Goal: Task Accomplishment & Management: Manage account settings

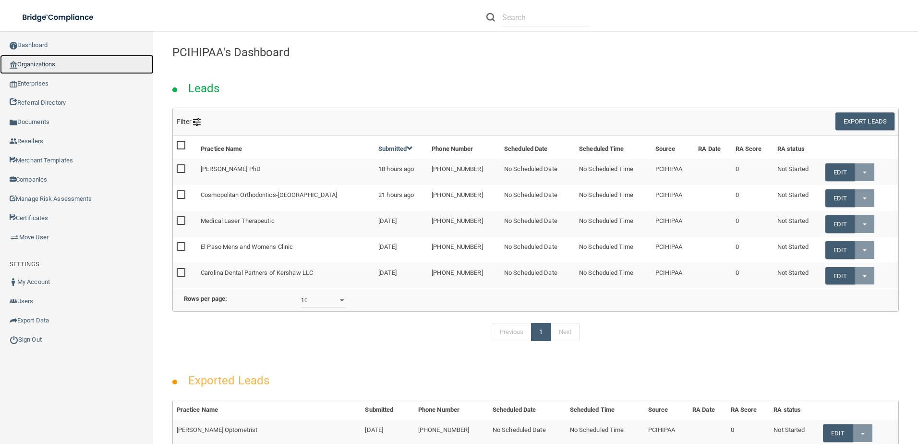
click at [47, 58] on link "Organizations" at bounding box center [77, 64] width 154 height 19
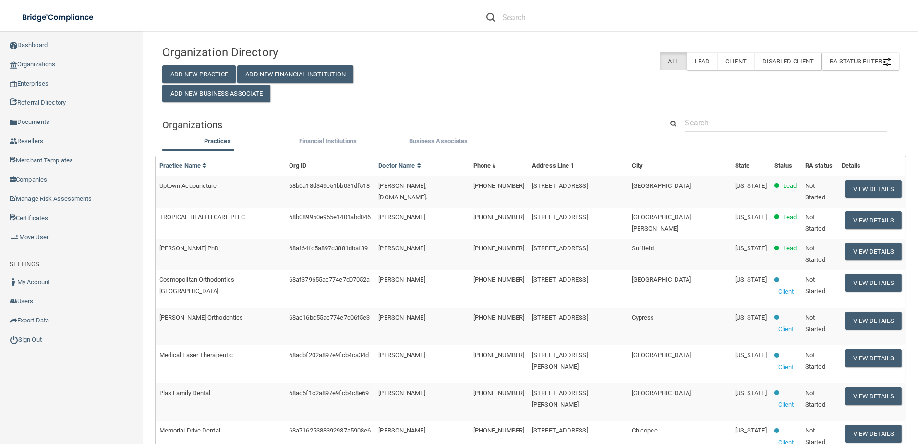
drag, startPoint x: 697, startPoint y: 104, endPoint x: 698, endPoint y: 110, distance: 6.3
click at [697, 105] on div "Organization Directory Add New Practice Add New Financial Institution Add New B…" at bounding box center [530, 392] width 736 height 705
click at [702, 120] on input "text" at bounding box center [786, 123] width 202 height 18
paste input "Uptown Acupuncture"
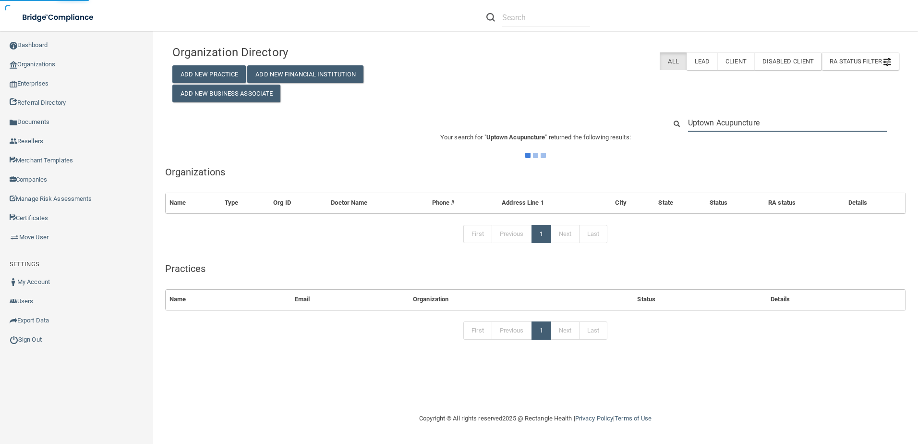
type input "Uptown Acupuncture"
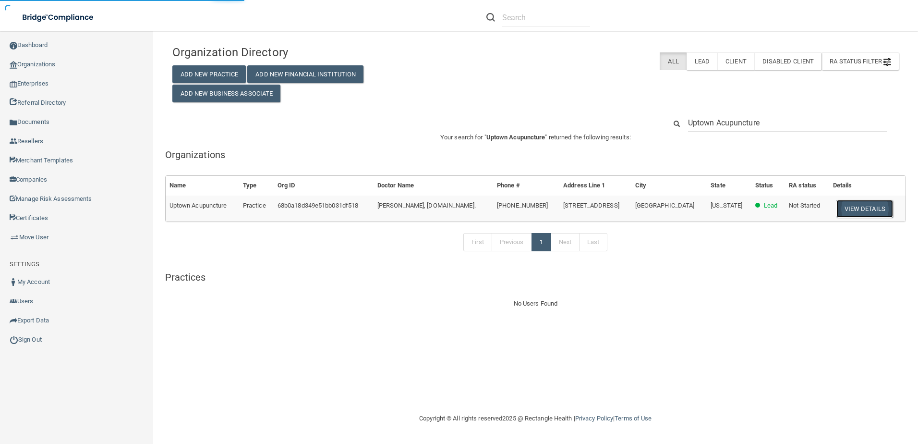
click at [836, 210] on button "View Details" at bounding box center [864, 209] width 57 height 18
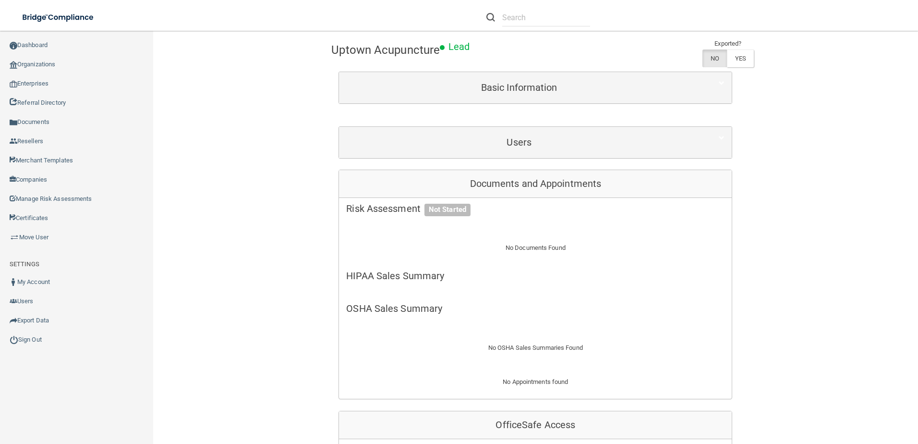
scroll to position [192, 0]
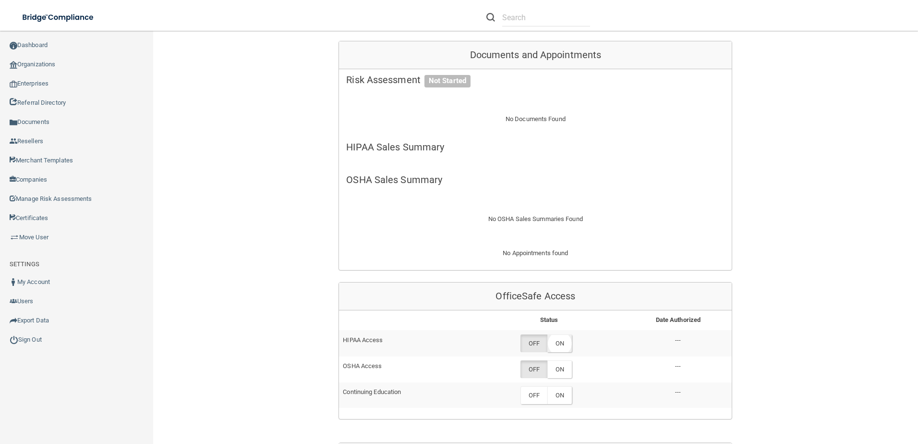
click at [551, 343] on label "ON" at bounding box center [559, 343] width 24 height 18
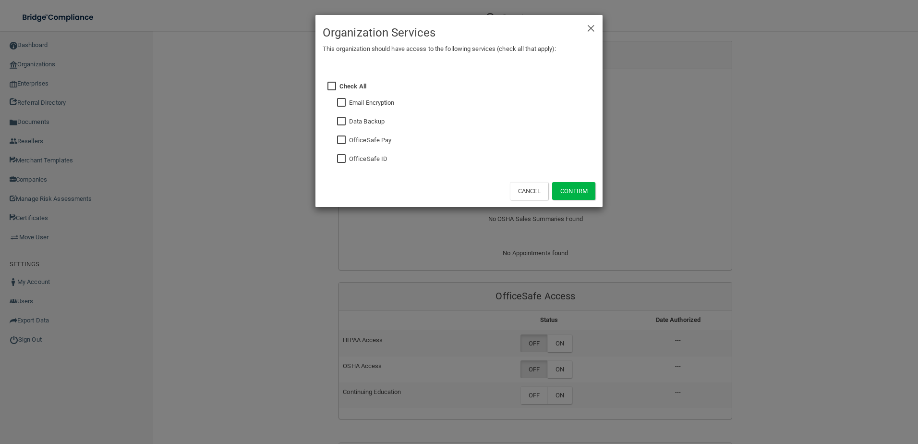
click at [330, 158] on div "× Close Organization Services This organization should have access to the follo…" at bounding box center [458, 111] width 287 height 192
click at [344, 161] on input "checkbox" at bounding box center [342, 159] width 11 height 8
checkbox input "true"
click at [576, 200] on button "Confirm" at bounding box center [573, 191] width 43 height 18
click at [563, 359] on div "× Close Organization Services This organization should have access to the follo…" at bounding box center [459, 222] width 918 height 444
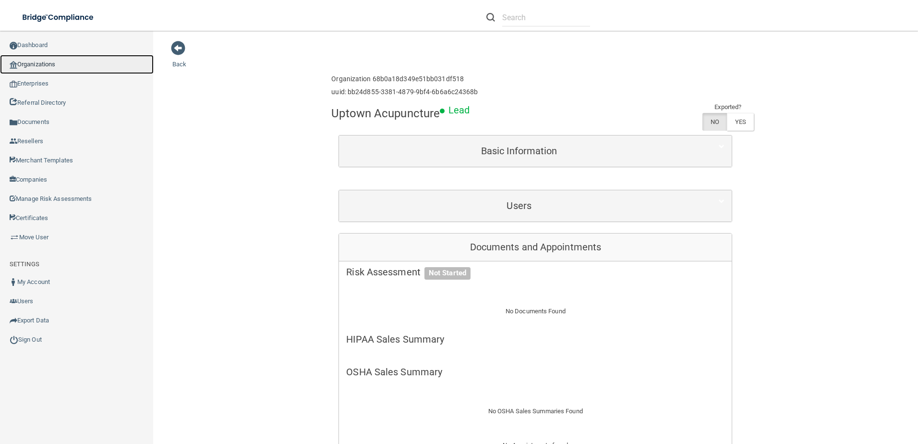
click at [53, 61] on link "Organizations" at bounding box center [77, 64] width 154 height 19
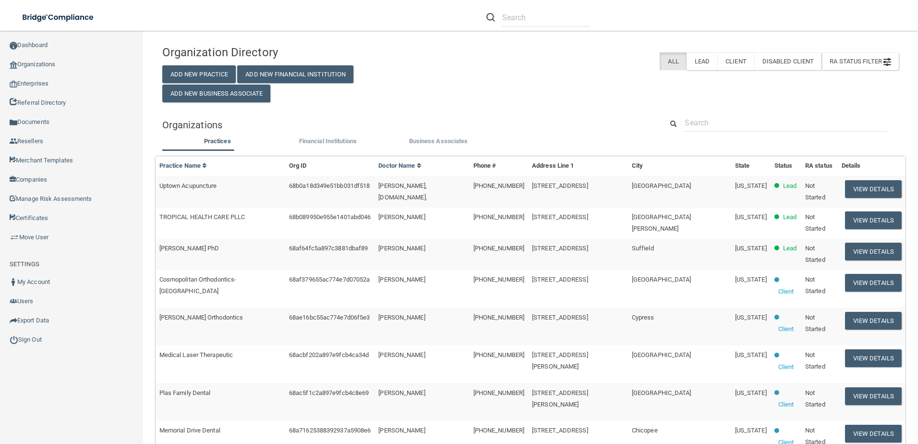
click at [726, 133] on div "Organizations" at bounding box center [530, 125] width 751 height 22
click at [724, 121] on input "text" at bounding box center [786, 123] width 202 height 18
paste input "TROPICAL HEALTH CARE PLLC"
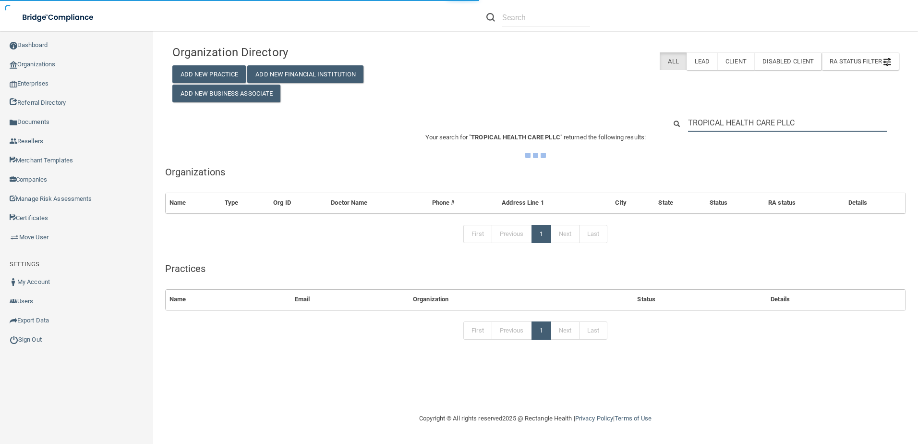
type input "TROPICAL HEALTH CARE PLLC"
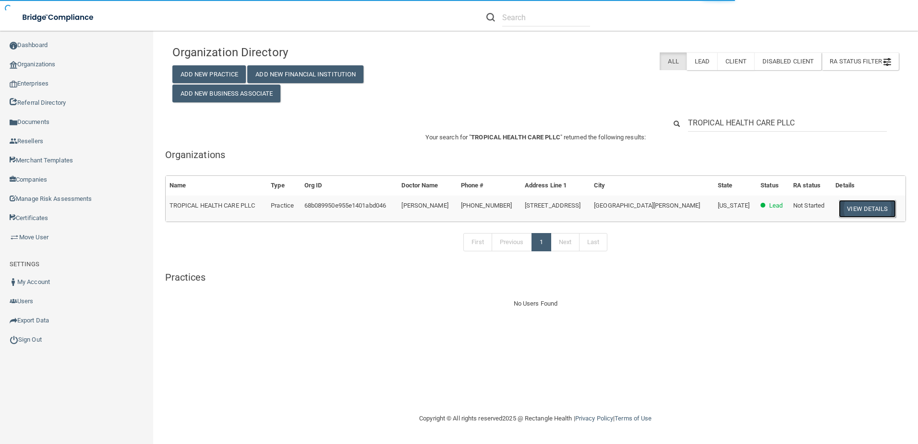
click at [842, 209] on button "View Details" at bounding box center [867, 209] width 57 height 18
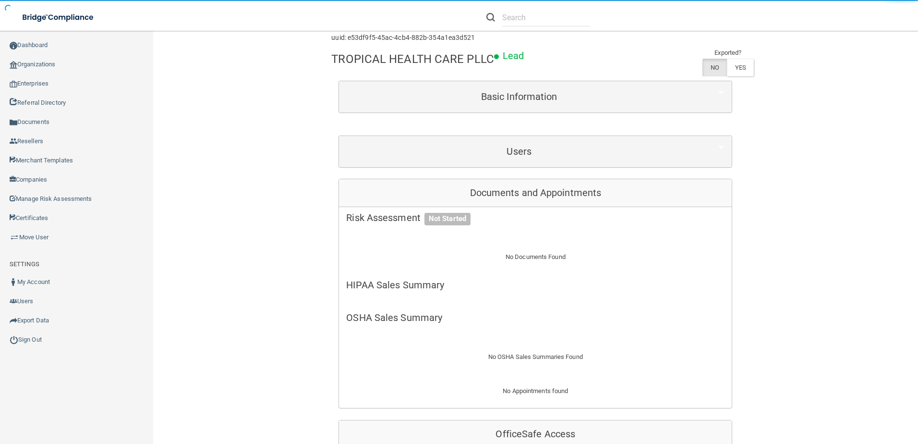
scroll to position [240, 0]
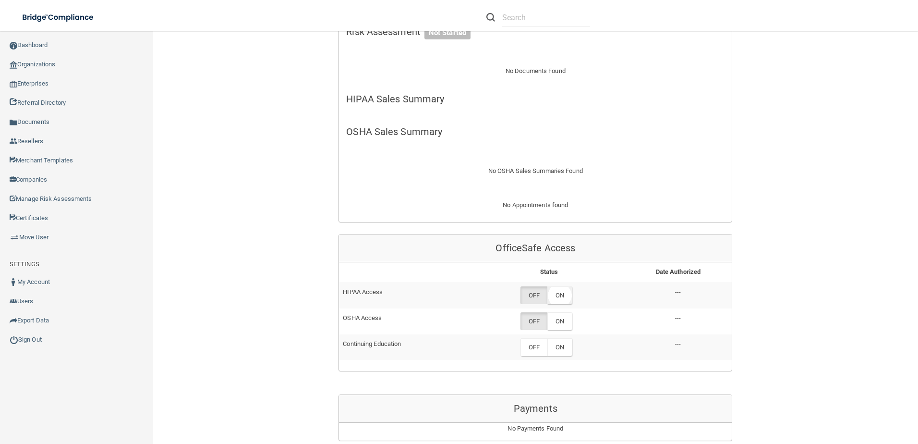
click at [556, 294] on label "ON" at bounding box center [559, 295] width 24 height 18
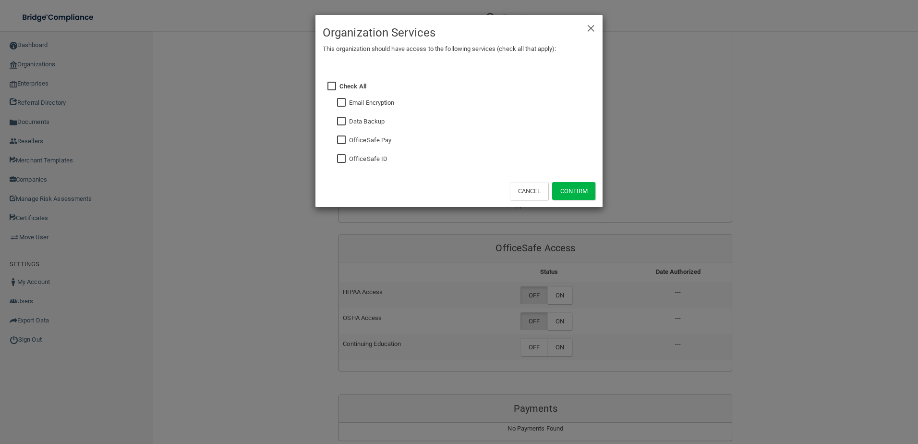
click at [340, 160] on input "checkbox" at bounding box center [342, 159] width 11 height 8
checkbox input "true"
click at [575, 192] on button "Confirm" at bounding box center [573, 191] width 43 height 18
click at [554, 325] on div "× Close Organization Services This organization should have access to the follo…" at bounding box center [459, 222] width 918 height 444
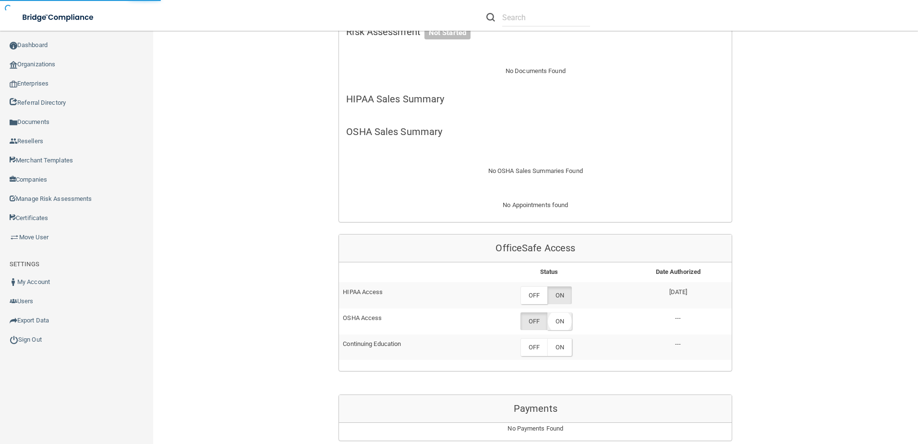
click at [563, 321] on label "ON" at bounding box center [559, 321] width 24 height 18
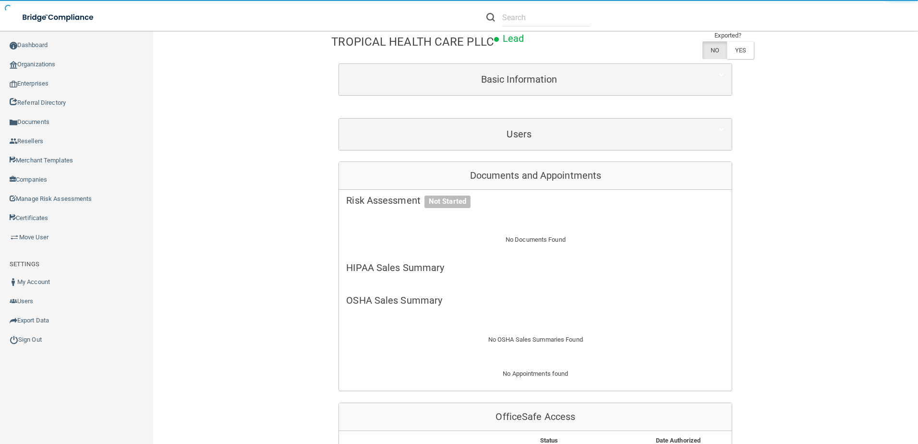
scroll to position [48, 0]
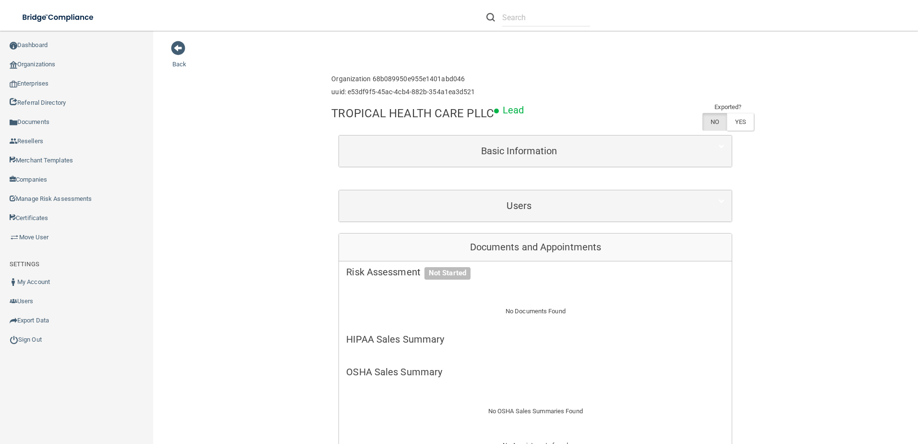
scroll to position [48, 0]
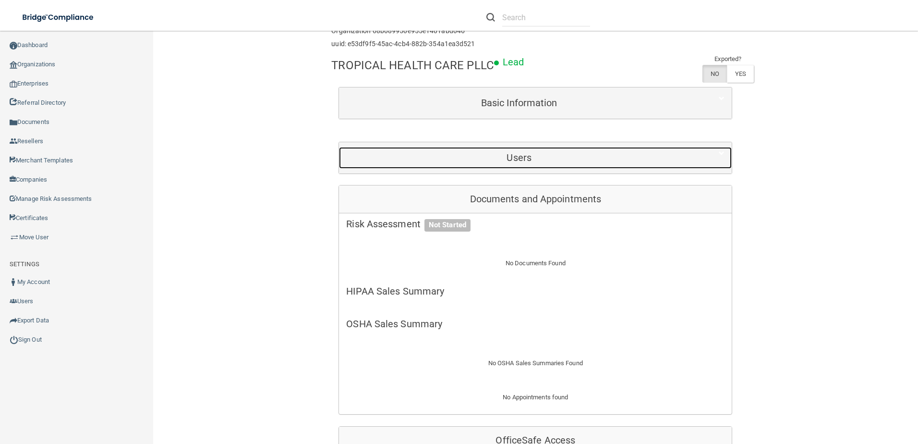
click at [516, 149] on div "Users" at bounding box center [519, 158] width 360 height 22
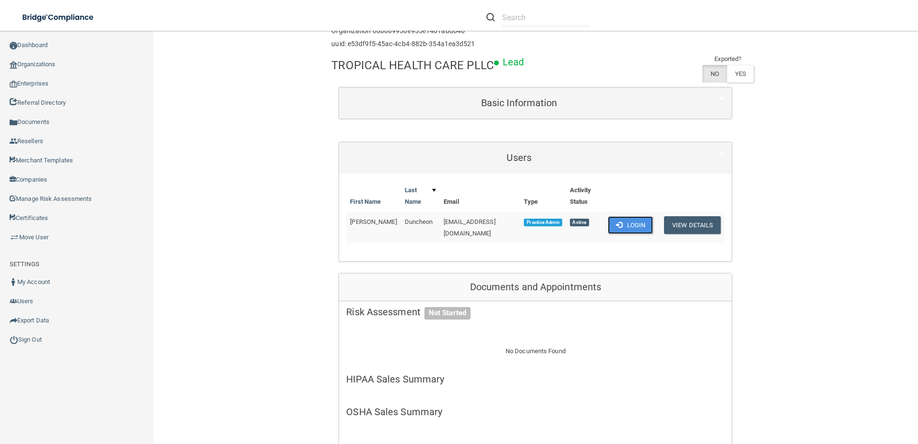
click at [618, 222] on button "Login" at bounding box center [631, 225] width 46 height 18
click at [59, 63] on link "Organizations" at bounding box center [77, 64] width 154 height 19
drag, startPoint x: 44, startPoint y: 66, endPoint x: 48, endPoint y: 63, distance: 5.5
click at [44, 66] on link "Organizations" at bounding box center [77, 64] width 154 height 19
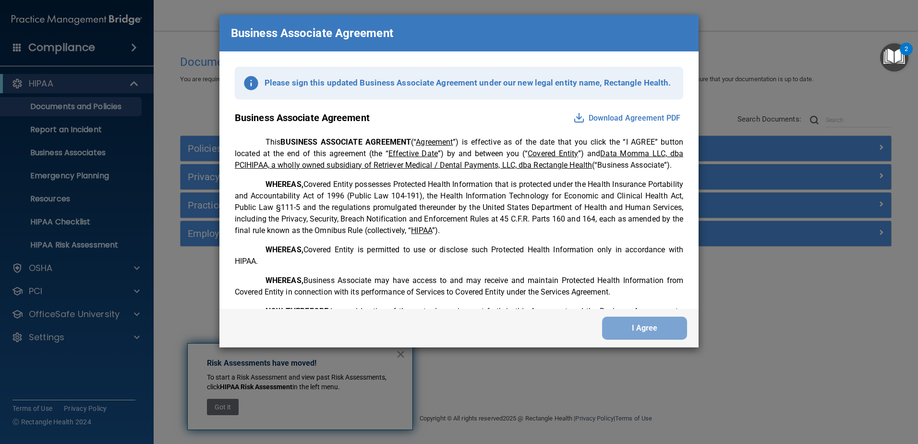
scroll to position [1958, 0]
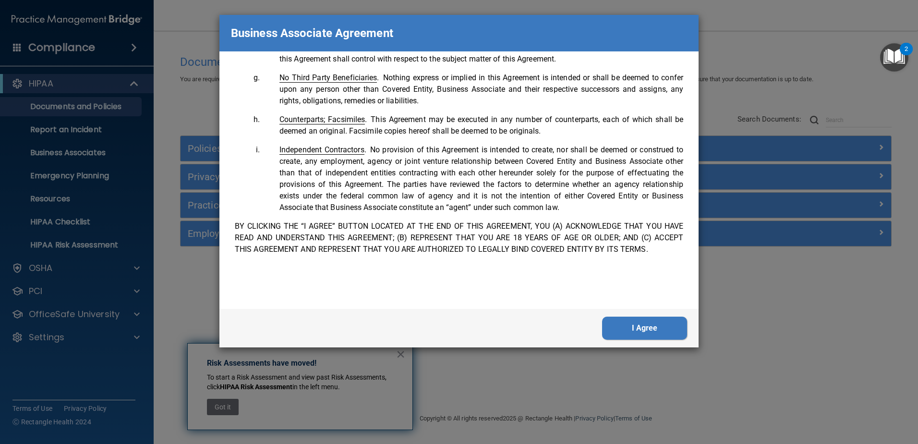
click at [649, 327] on button "I Agree" at bounding box center [644, 327] width 85 height 23
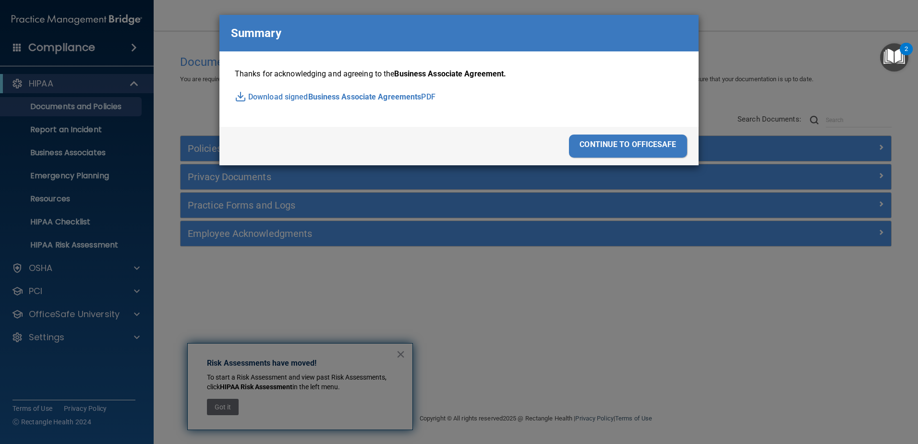
click at [629, 142] on div "continue to officesafe" at bounding box center [628, 145] width 118 height 23
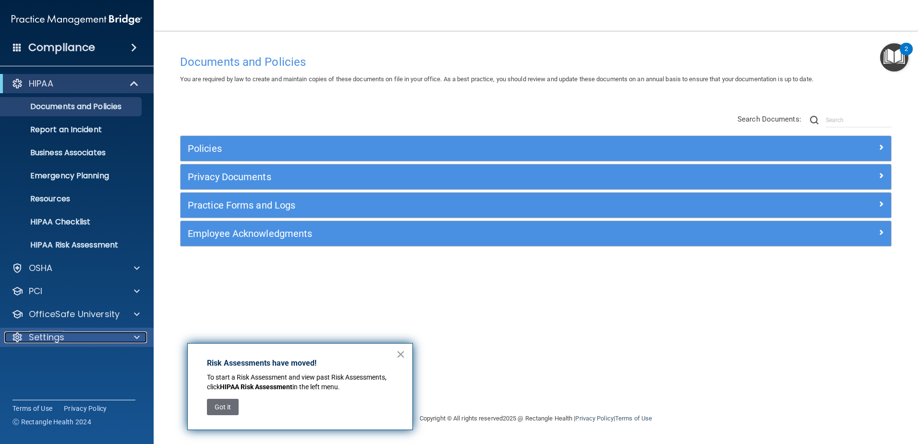
click at [53, 338] on p "Settings" at bounding box center [47, 337] width 36 height 12
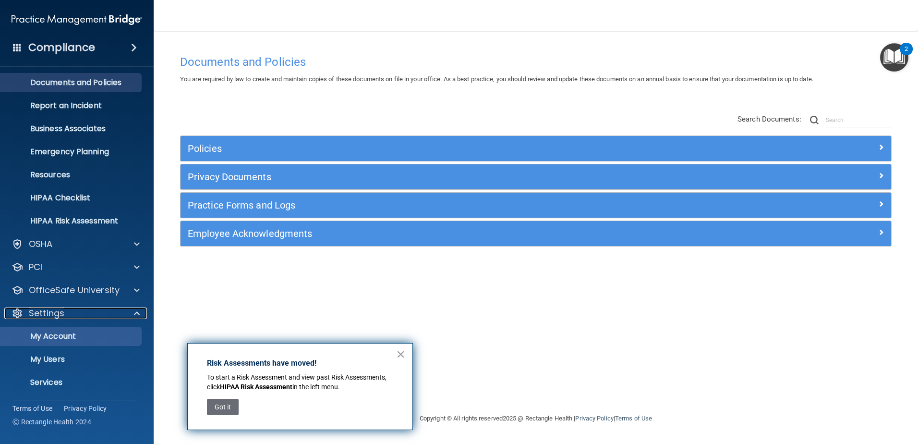
scroll to position [47, 0]
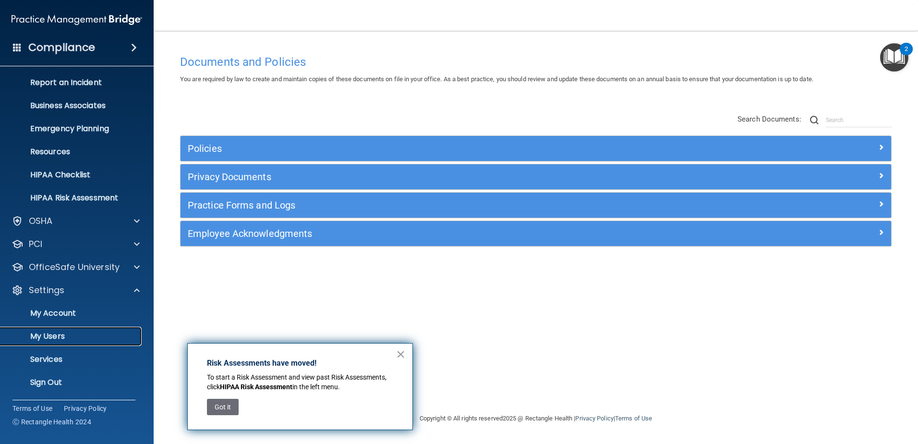
click at [66, 338] on p "My Users" at bounding box center [71, 336] width 131 height 10
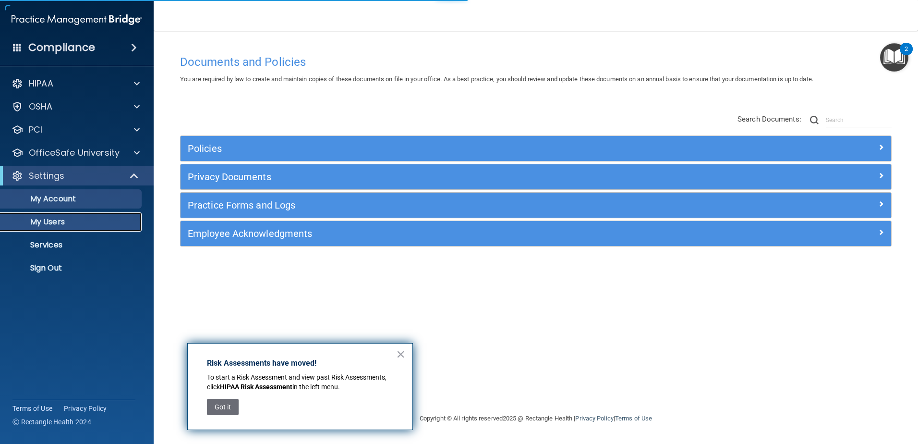
select select "20"
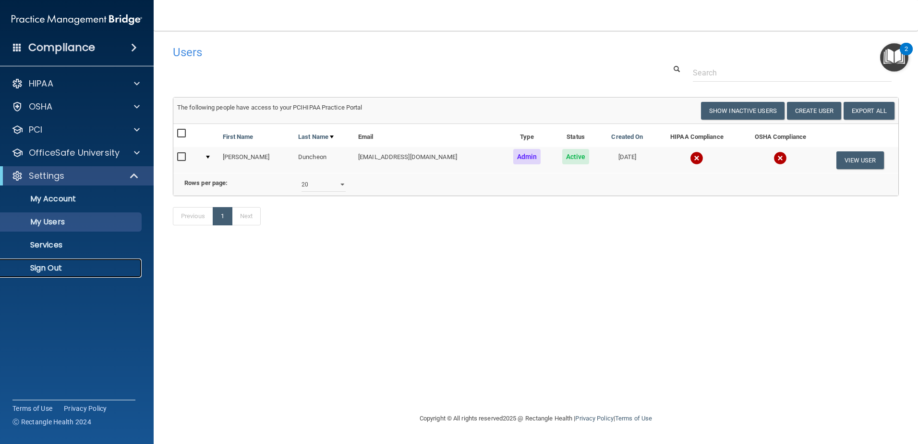
click at [50, 269] on p "Sign Out" at bounding box center [71, 268] width 131 height 10
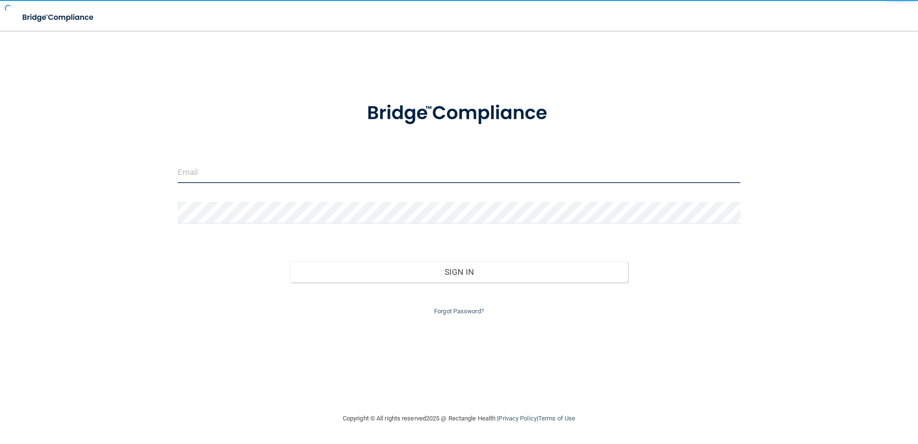
type input "[EMAIL_ADDRESS][DOMAIN_NAME]"
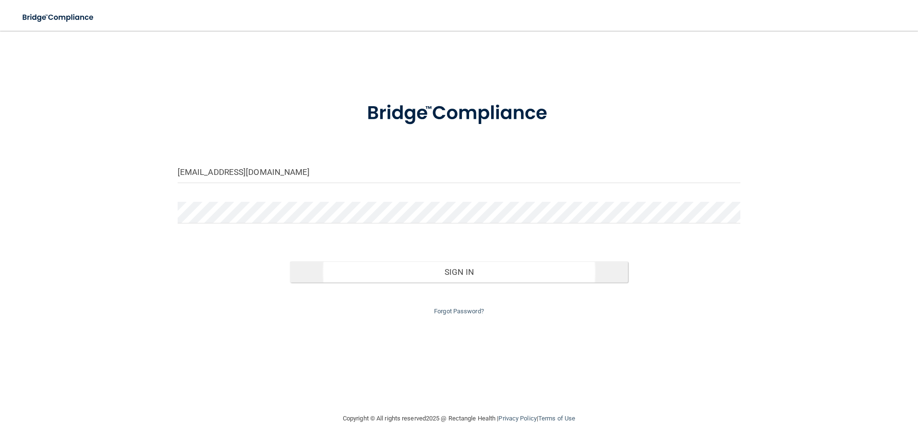
drag, startPoint x: 445, startPoint y: 266, endPoint x: 449, endPoint y: 272, distance: 7.2
click at [445, 267] on div "Sign In" at bounding box center [458, 262] width 577 height 40
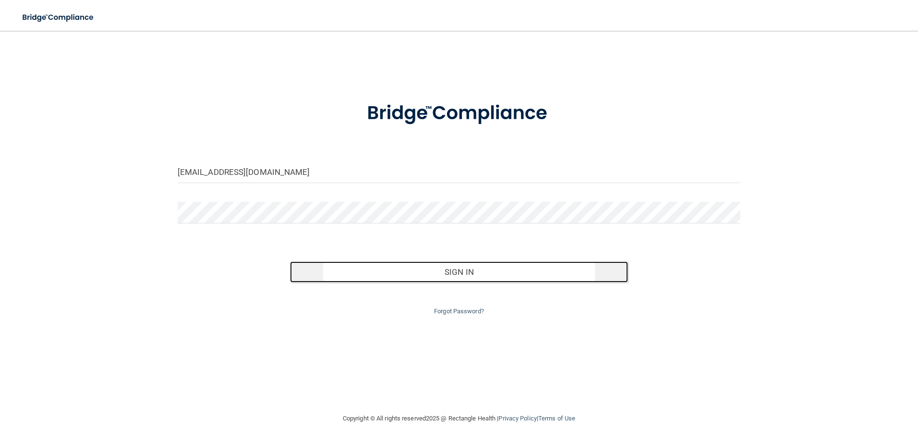
click at [448, 278] on button "Sign In" at bounding box center [459, 271] width 338 height 21
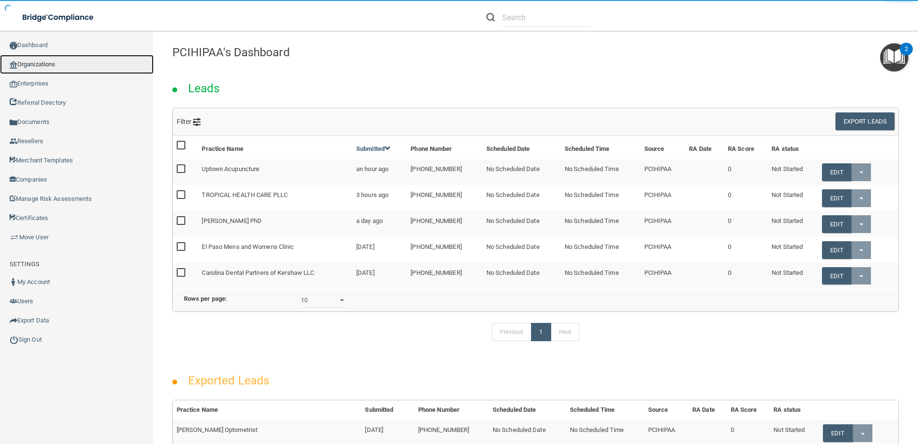
click at [34, 68] on link "Organizations" at bounding box center [77, 64] width 154 height 19
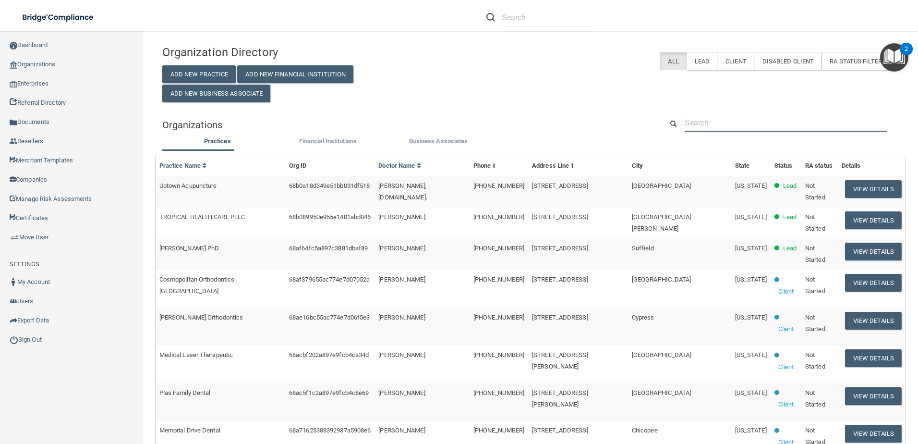
click at [713, 121] on input "text" at bounding box center [786, 123] width 202 height 18
paste input "[EMAIL_ADDRESS][DOMAIN_NAME]"
type input "[EMAIL_ADDRESS][DOMAIN_NAME]"
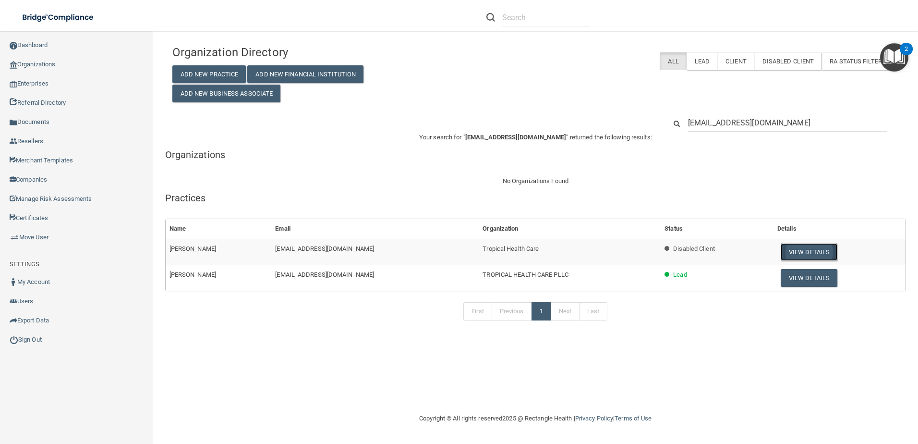
click at [800, 251] on button "View Details" at bounding box center [809, 252] width 57 height 18
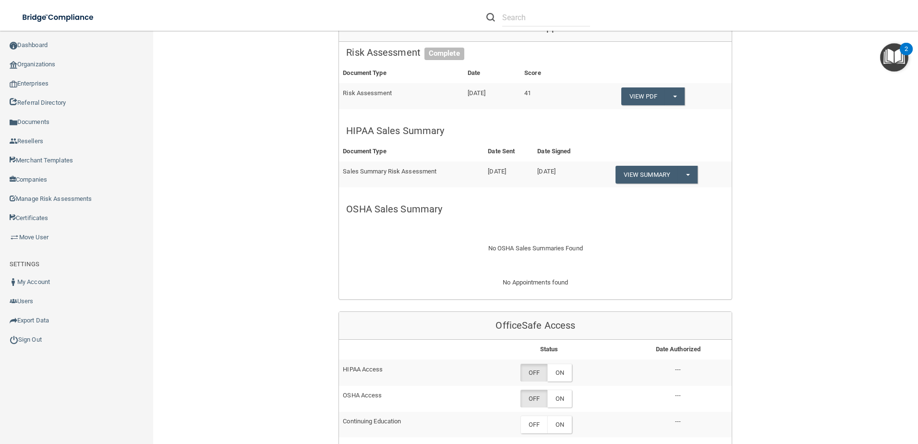
scroll to position [125, 0]
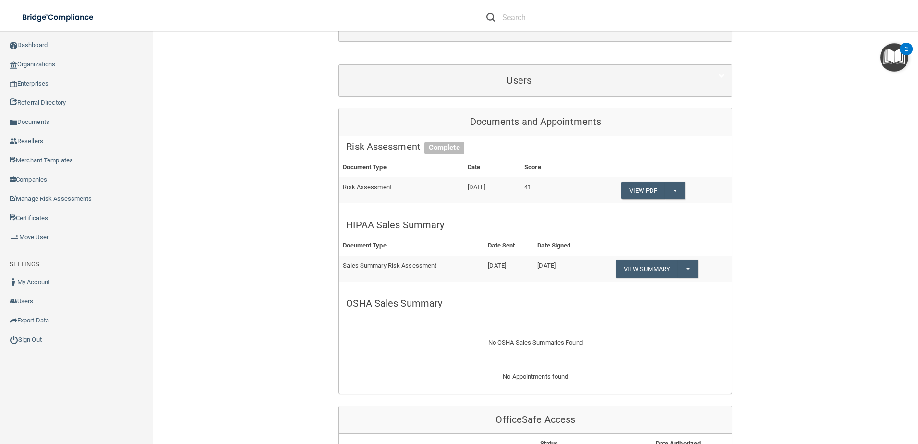
click at [511, 65] on div "Users" at bounding box center [535, 80] width 393 height 31
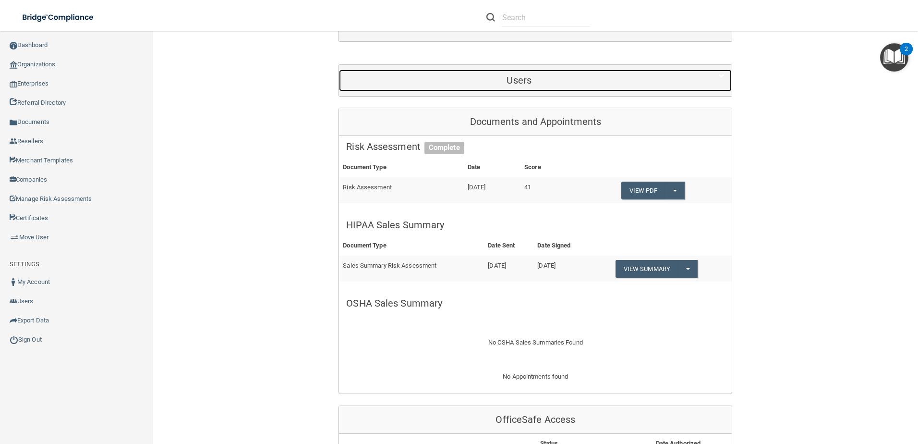
click at [512, 75] on h5 "Users" at bounding box center [519, 80] width 346 height 11
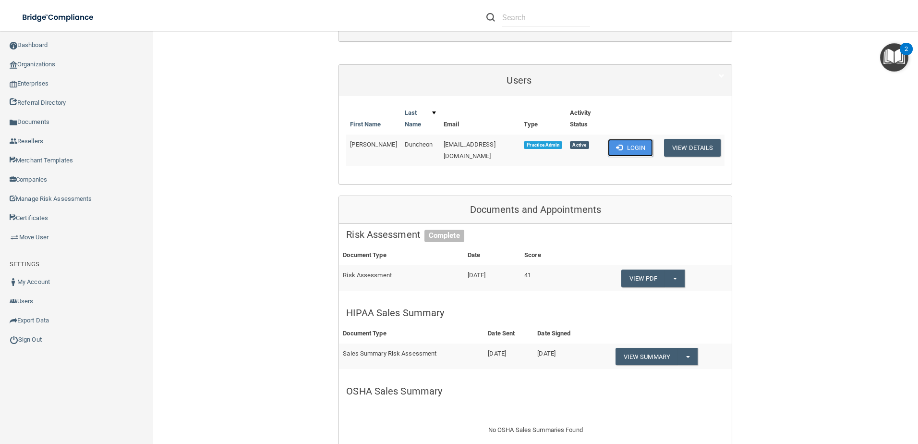
click at [623, 141] on button "Login" at bounding box center [631, 148] width 46 height 18
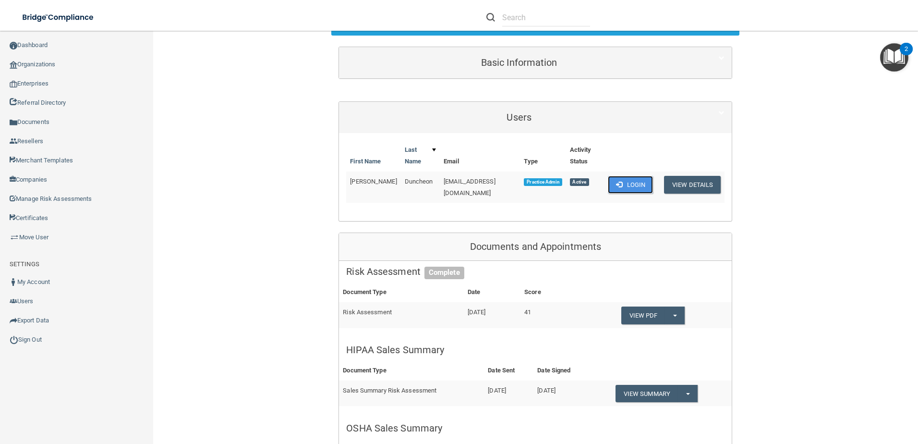
scroll to position [162, 0]
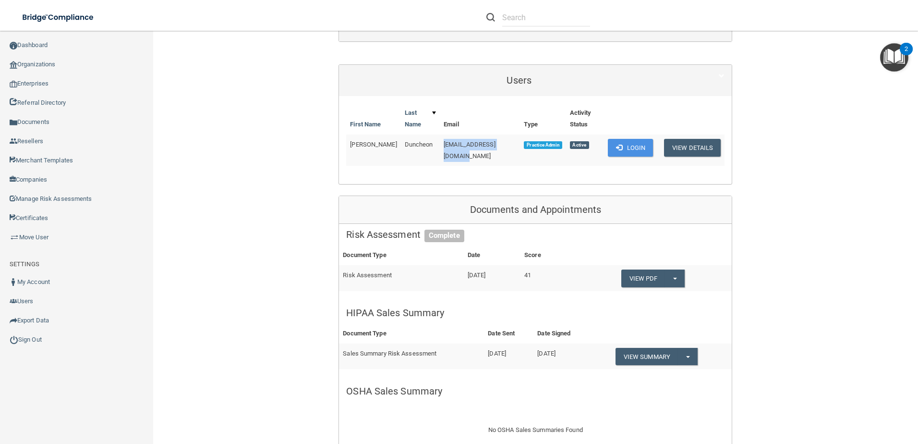
drag, startPoint x: 424, startPoint y: 145, endPoint x: 505, endPoint y: 148, distance: 80.7
click at [505, 148] on td "[EMAIL_ADDRESS][DOMAIN_NAME]" at bounding box center [480, 149] width 80 height 31
drag, startPoint x: 505, startPoint y: 148, endPoint x: 495, endPoint y: 144, distance: 10.8
copy span "[EMAIL_ADDRESS][DOMAIN_NAME]"
click at [628, 148] on button "Login" at bounding box center [631, 148] width 46 height 18
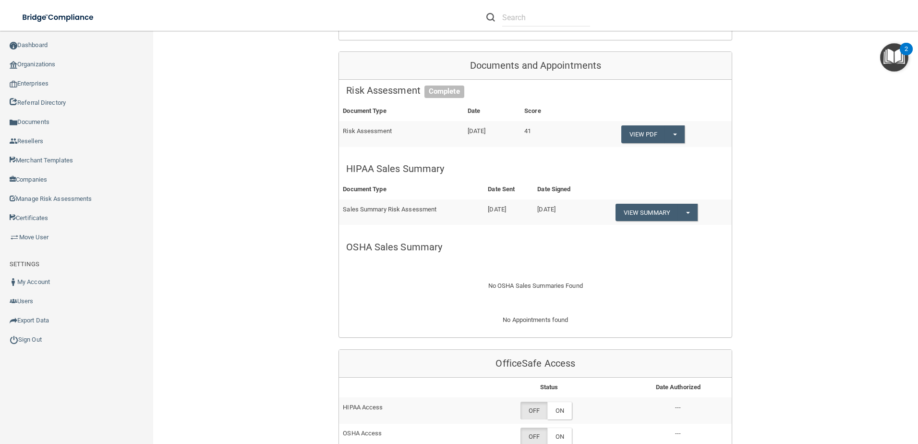
scroll to position [354, 0]
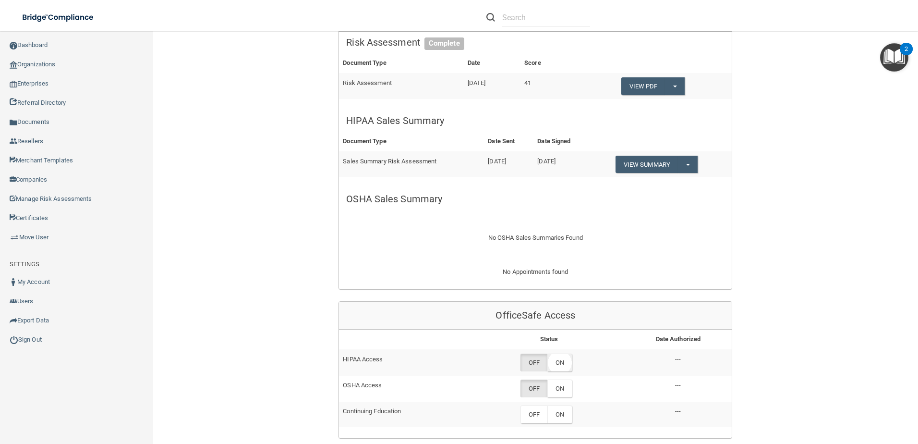
click at [559, 353] on label "ON" at bounding box center [559, 362] width 24 height 18
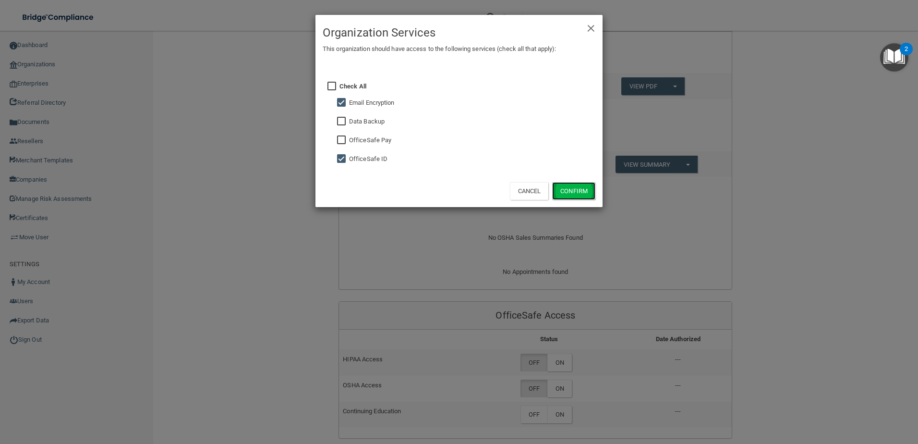
click at [571, 185] on button "Confirm" at bounding box center [573, 191] width 43 height 18
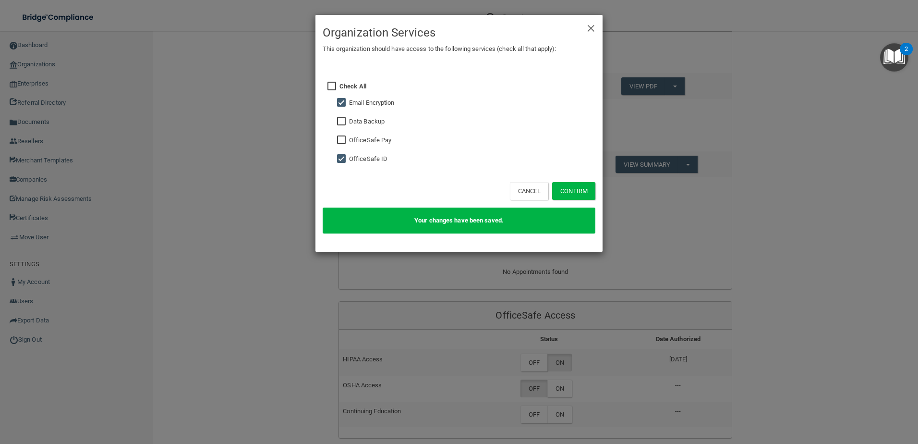
click at [616, 304] on div "× Close Organization Services This organization should have access to the follo…" at bounding box center [459, 222] width 918 height 444
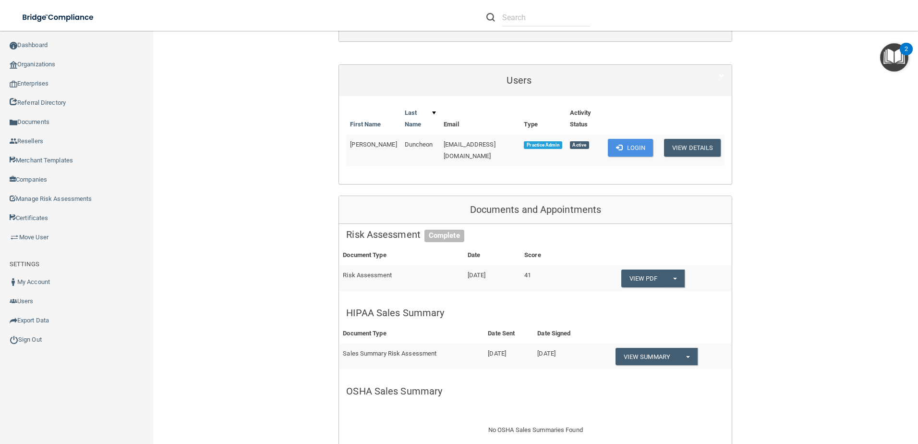
scroll to position [66, 0]
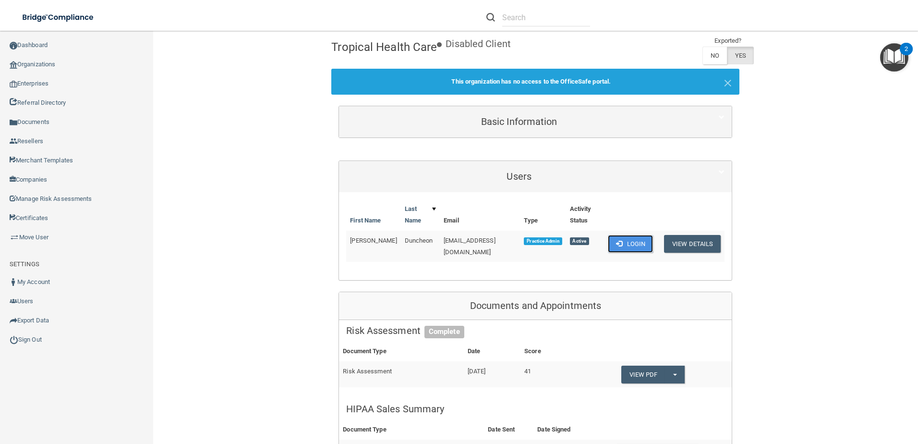
click at [625, 243] on button "Login" at bounding box center [631, 244] width 46 height 18
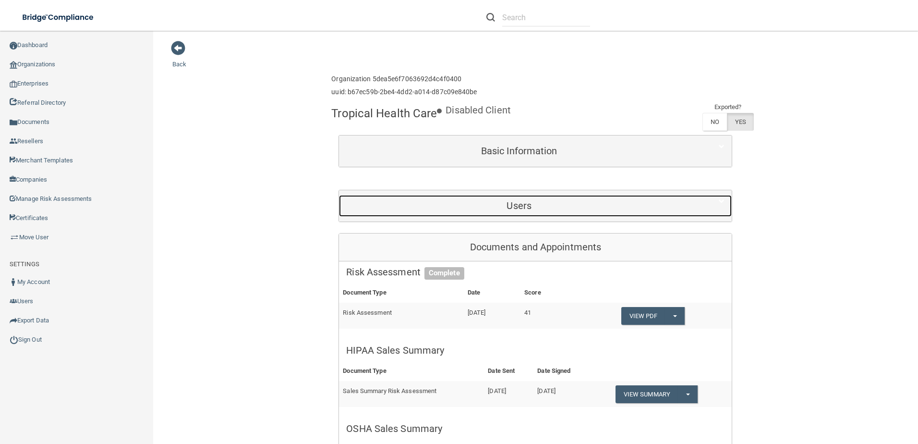
click at [515, 201] on h5 "Users" at bounding box center [519, 205] width 346 height 11
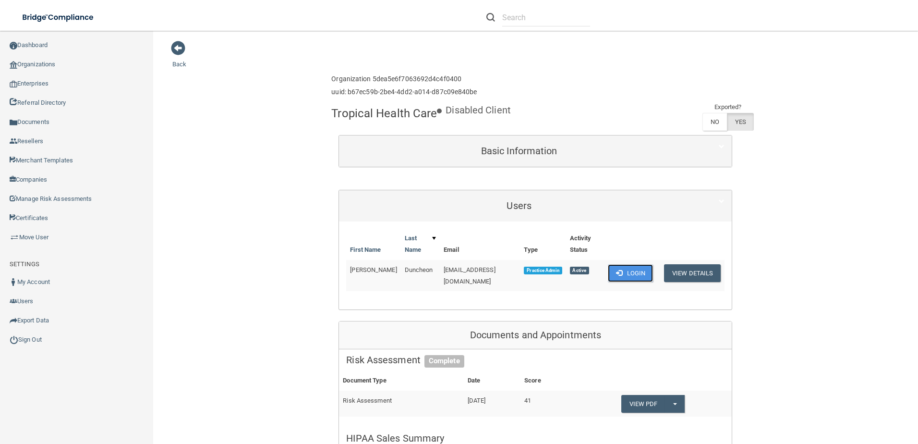
click at [617, 268] on button "Login" at bounding box center [631, 273] width 46 height 18
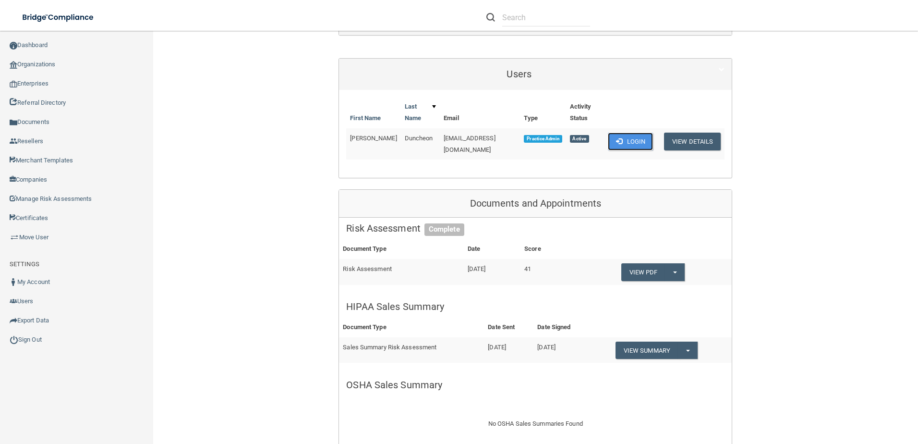
scroll to position [144, 0]
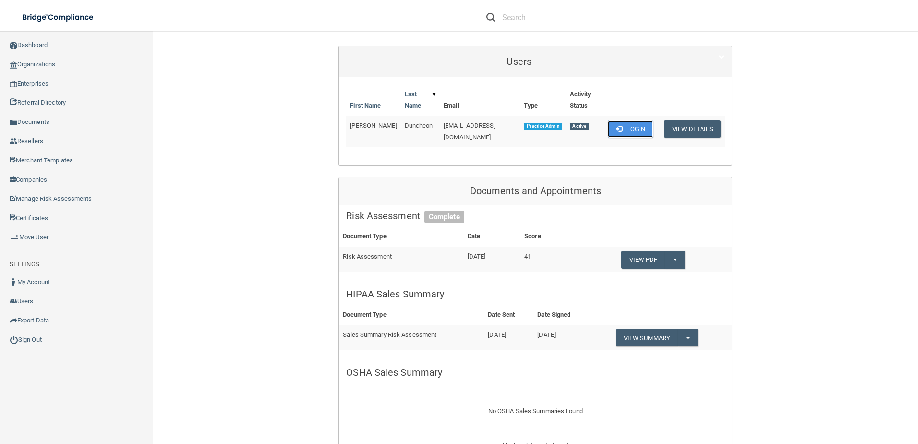
click at [631, 127] on button "Login" at bounding box center [631, 129] width 46 height 18
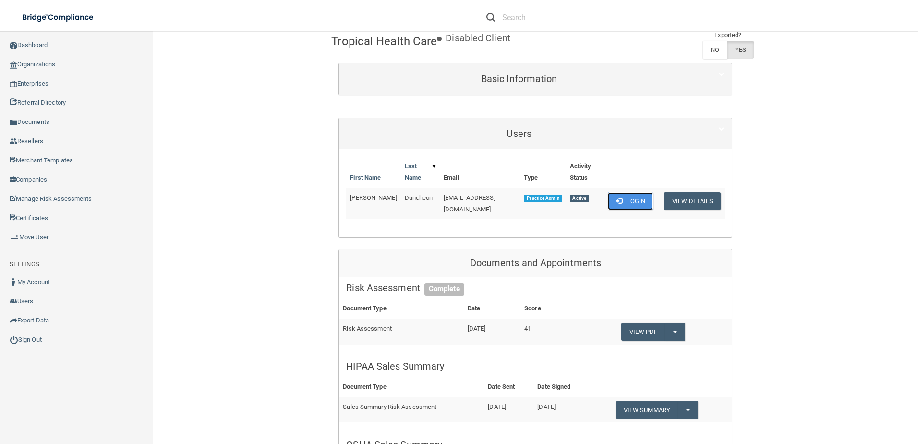
scroll to position [0, 0]
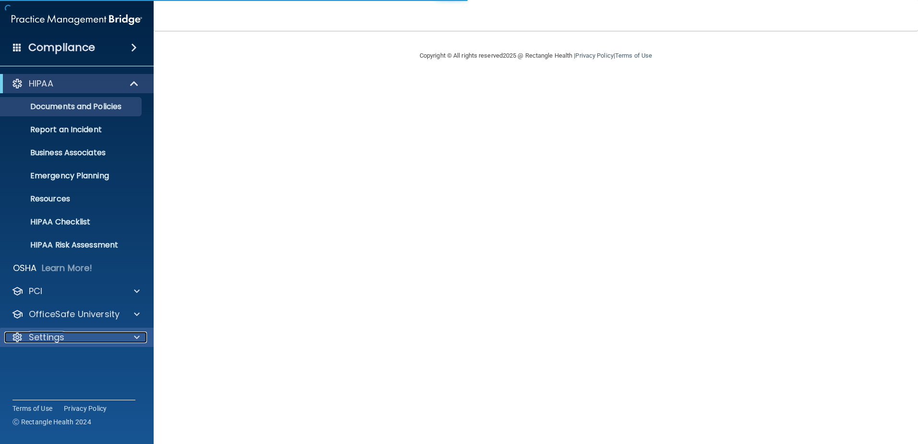
click at [75, 335] on div "Settings" at bounding box center [63, 337] width 119 height 12
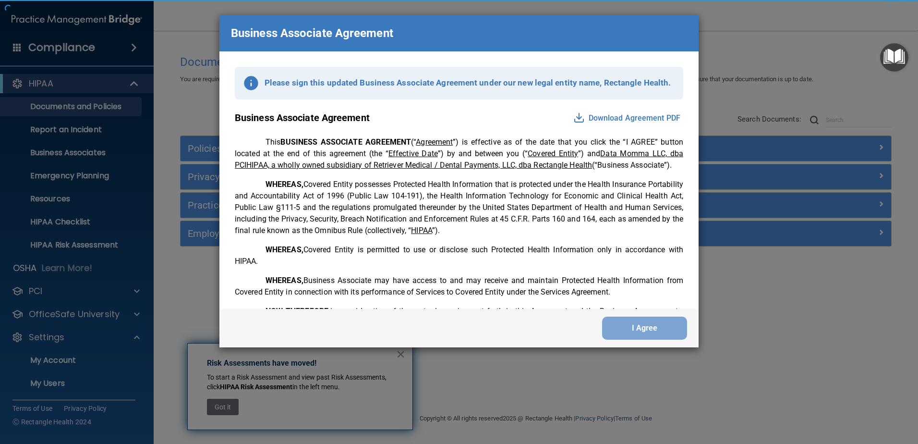
scroll to position [1958, 0]
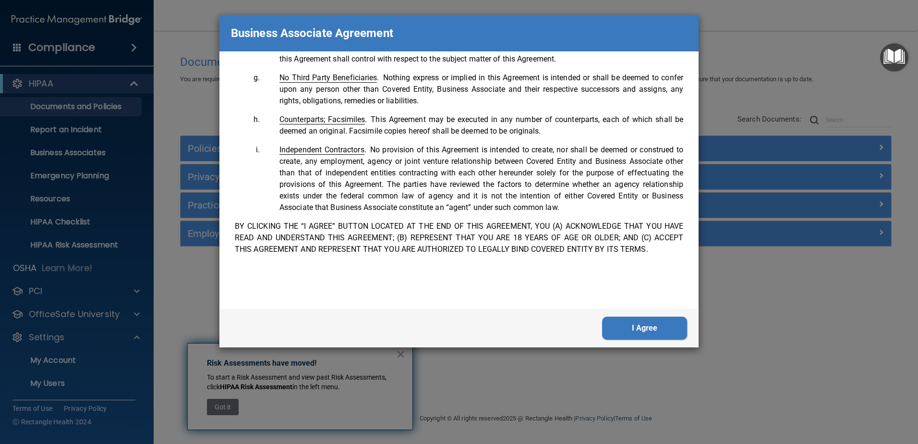
click at [654, 323] on button "I Agree" at bounding box center [644, 327] width 85 height 23
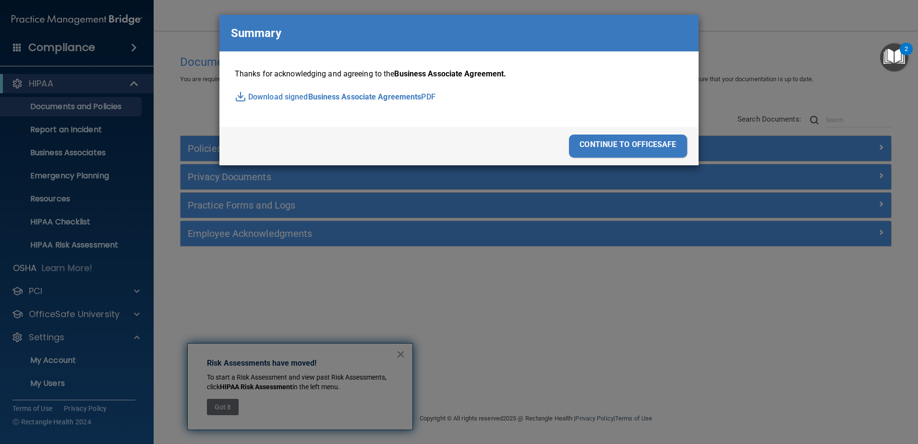
click at [627, 143] on div "continue to officesafe" at bounding box center [628, 145] width 118 height 23
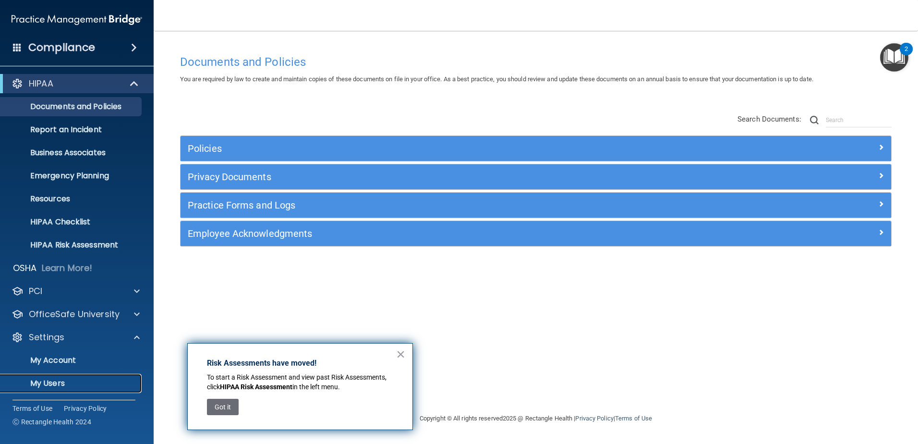
click at [105, 379] on p "My Users" at bounding box center [71, 383] width 131 height 10
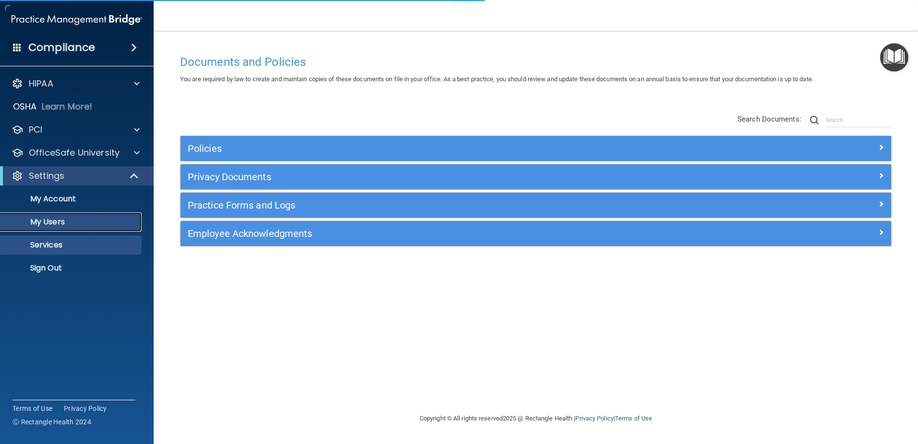
select select "20"
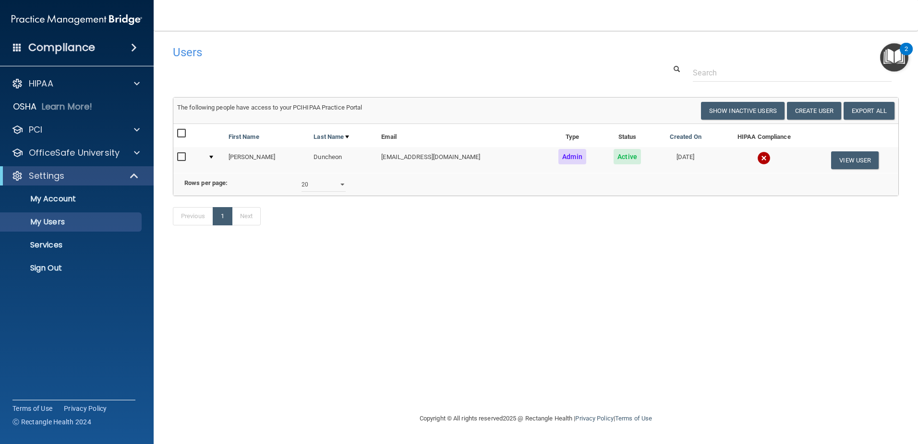
click at [417, 160] on td "[EMAIL_ADDRESS][DOMAIN_NAME]" at bounding box center [460, 160] width 167 height 26
click at [178, 155] on input "checkbox" at bounding box center [182, 157] width 11 height 8
checkbox input "true"
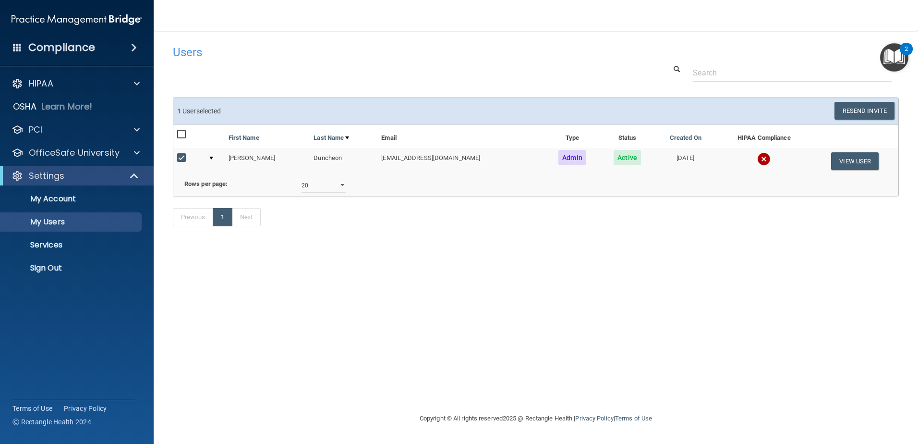
click at [757, 161] on img at bounding box center [763, 158] width 13 height 13
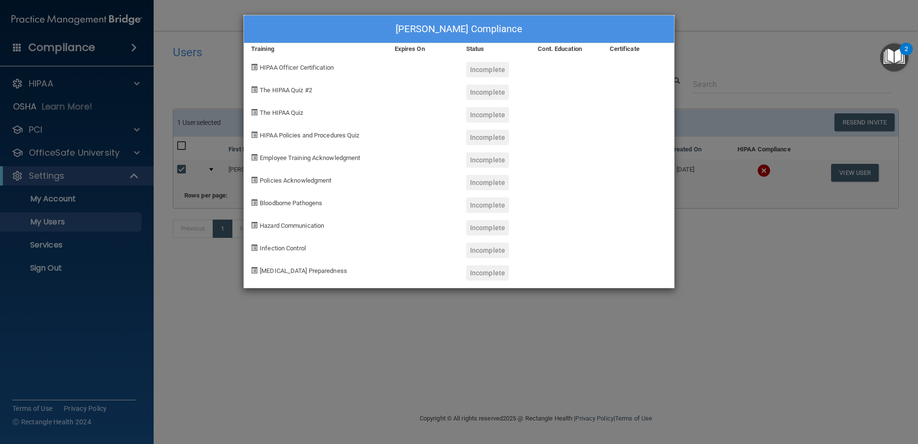
click at [764, 305] on div "Karen Duncheon's Compliance Training Expires On Status Cont. Education Certific…" at bounding box center [459, 222] width 918 height 444
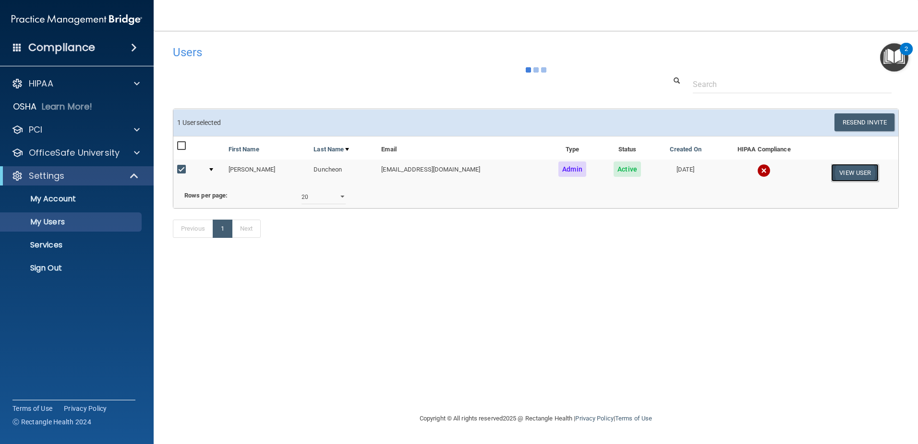
click at [860, 168] on button "View User" at bounding box center [855, 173] width 48 height 18
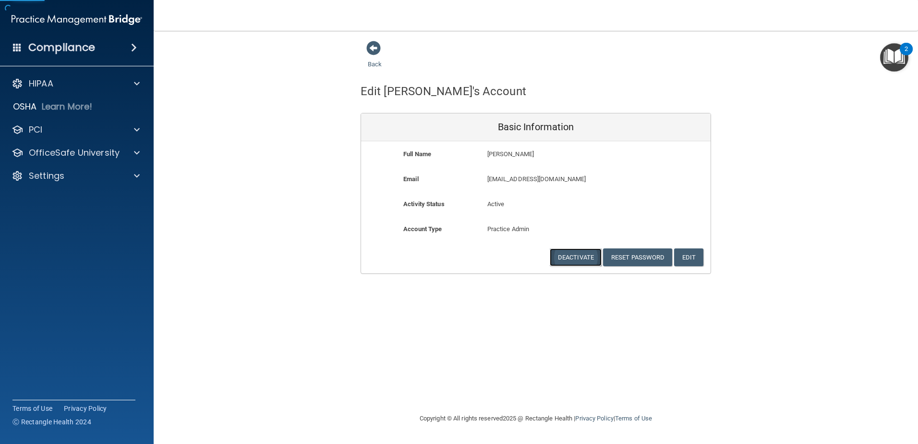
click at [563, 264] on button "Deactivate" at bounding box center [576, 257] width 52 height 18
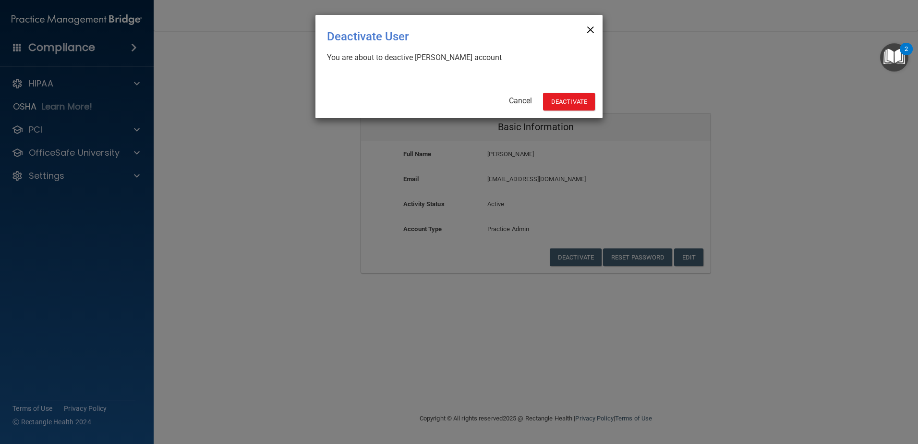
click at [591, 27] on span "×" at bounding box center [590, 28] width 9 height 19
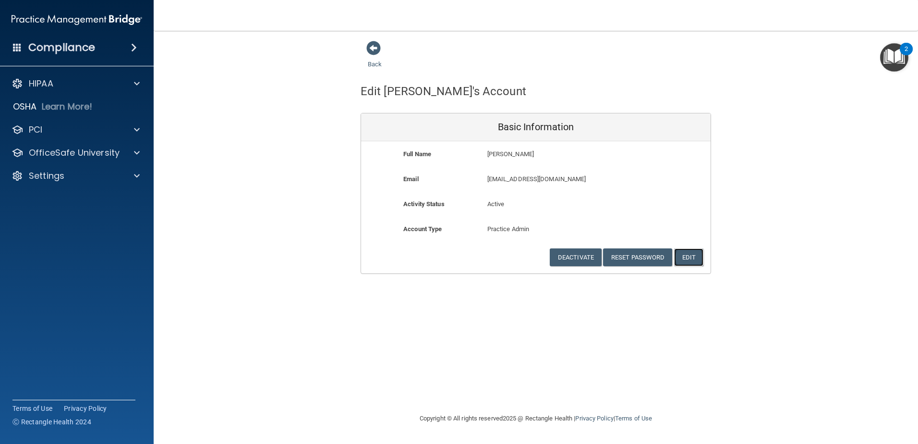
click at [688, 256] on button "Edit" at bounding box center [688, 257] width 29 height 18
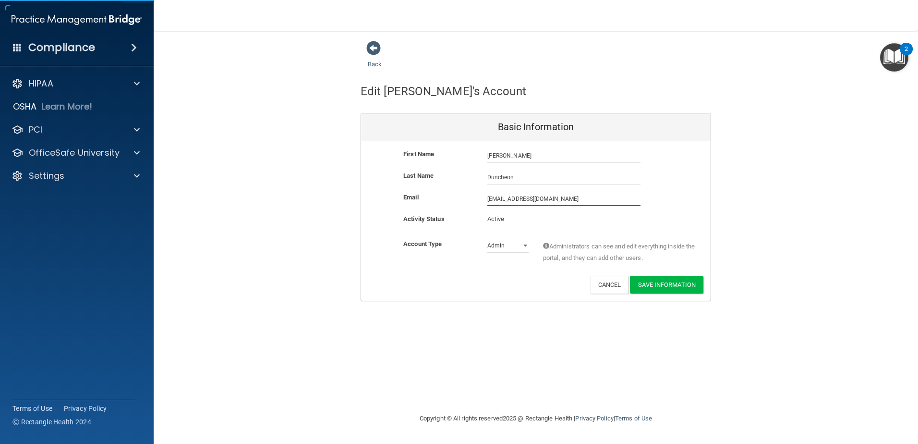
click at [488, 201] on input "[EMAIL_ADDRESS][DOMAIN_NAME]" at bounding box center [563, 199] width 153 height 14
type input "[EMAIL_ADDRESS][DOMAIN_NAME]"
click at [659, 287] on button "Save Information" at bounding box center [666, 285] width 73 height 18
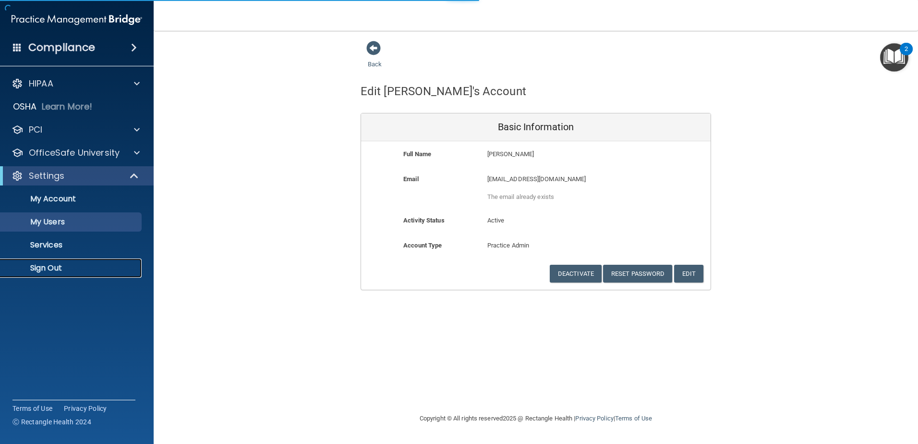
click at [67, 271] on p "Sign Out" at bounding box center [71, 268] width 131 height 10
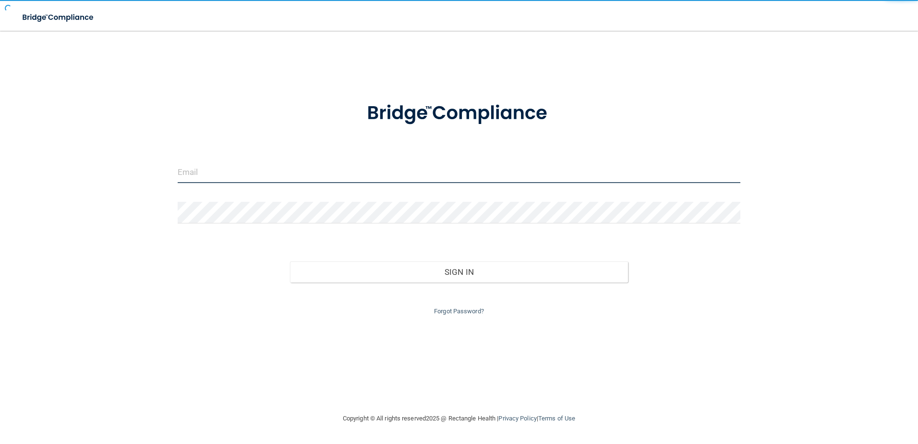
type input "[EMAIL_ADDRESS][DOMAIN_NAME]"
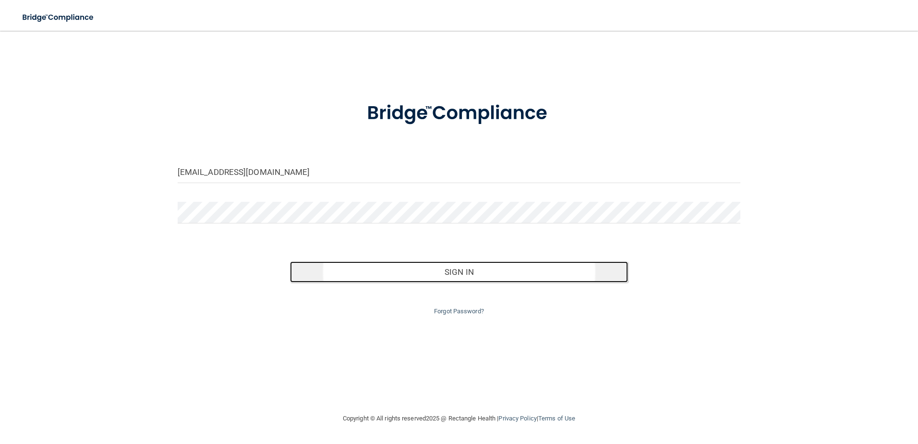
click at [476, 273] on button "Sign In" at bounding box center [459, 271] width 338 height 21
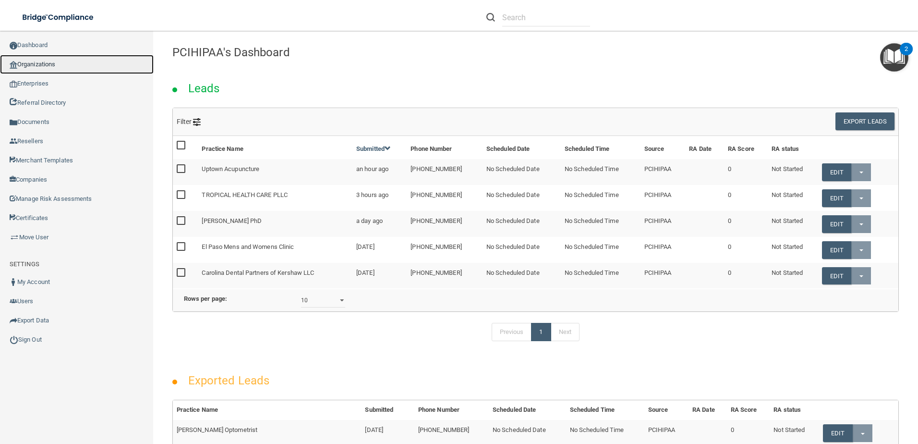
click at [51, 67] on link "Organizations" at bounding box center [77, 64] width 154 height 19
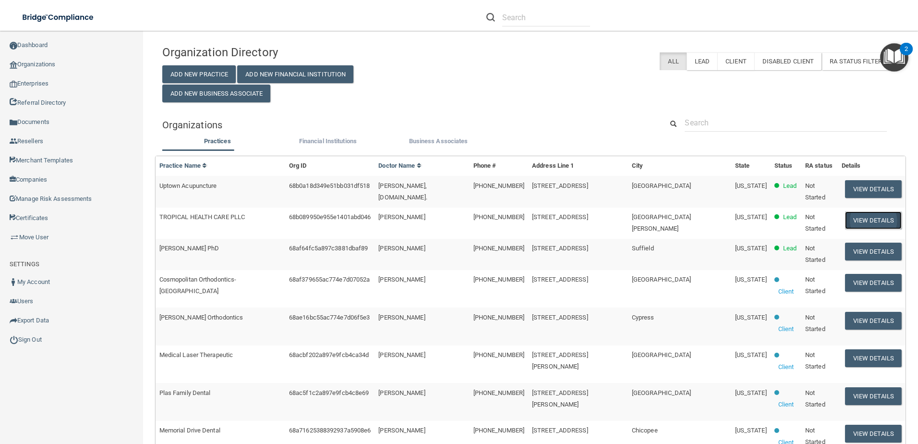
click at [856, 218] on button "View Details" at bounding box center [873, 220] width 57 height 18
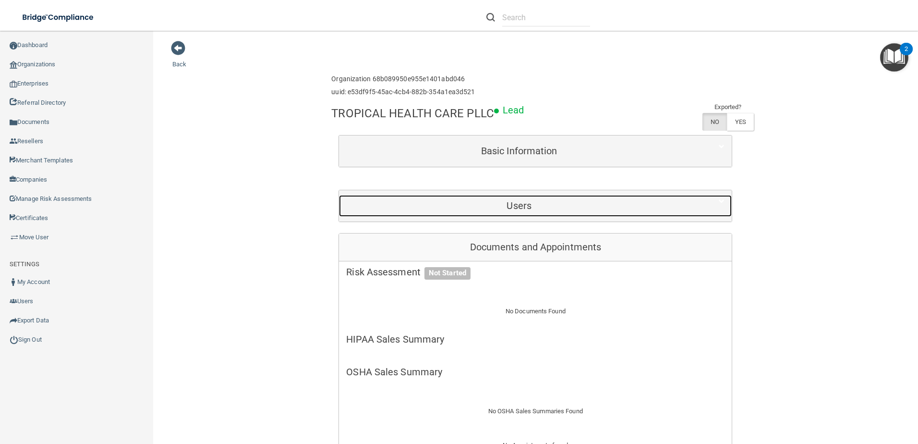
click at [523, 212] on div "Users" at bounding box center [519, 206] width 360 height 22
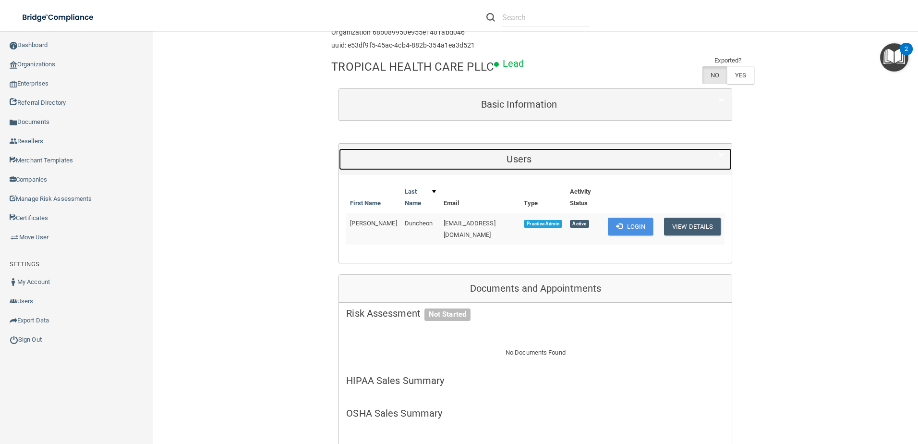
scroll to position [48, 0]
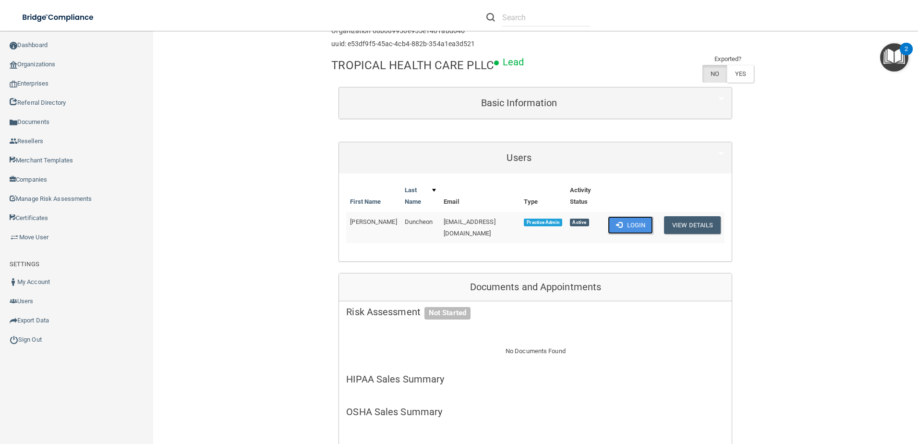
click at [632, 230] on button "Login" at bounding box center [631, 225] width 46 height 18
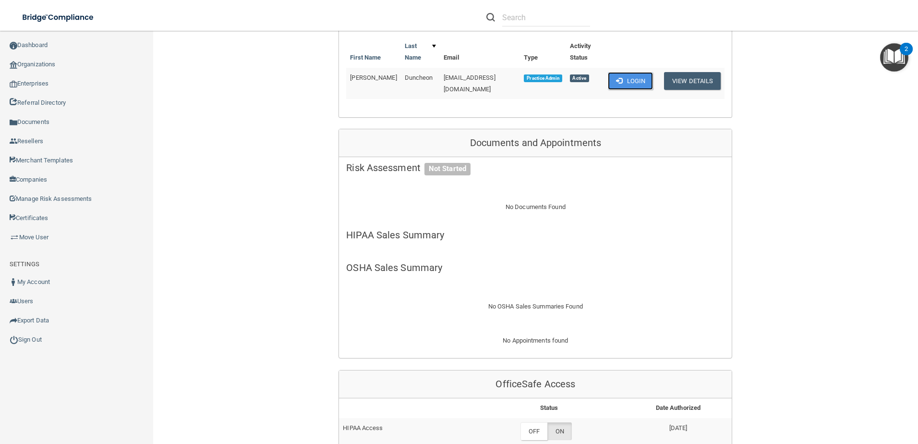
scroll to position [0, 0]
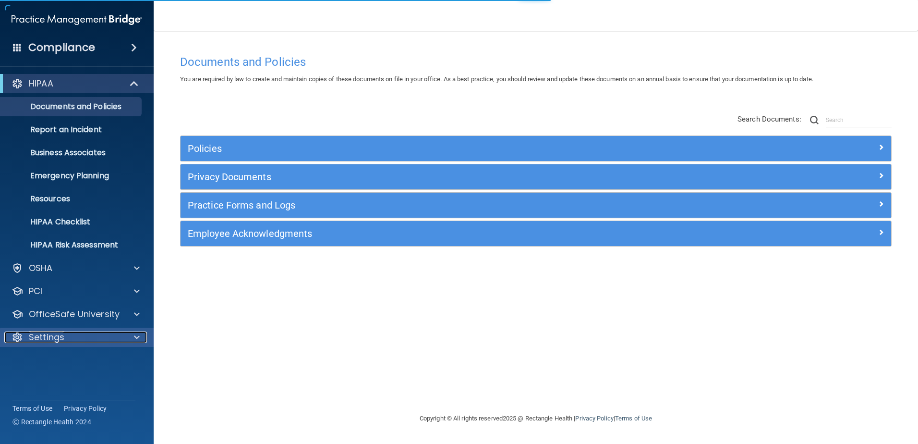
click at [68, 331] on div "Settings" at bounding box center [63, 337] width 119 height 12
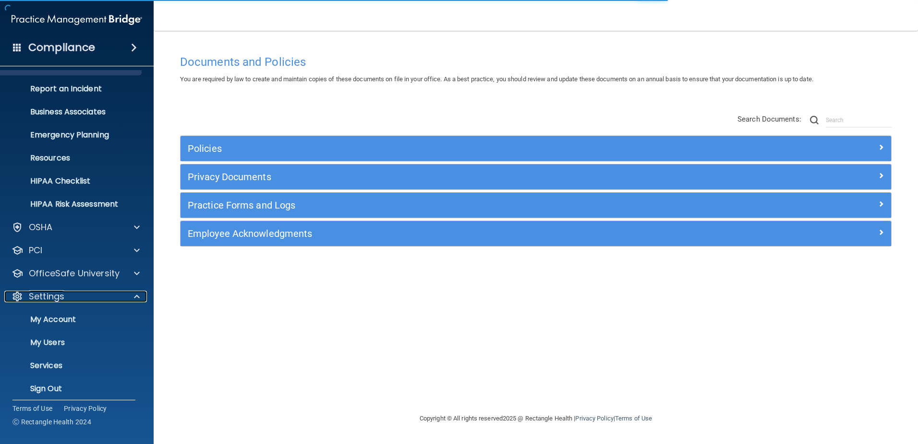
scroll to position [46, 0]
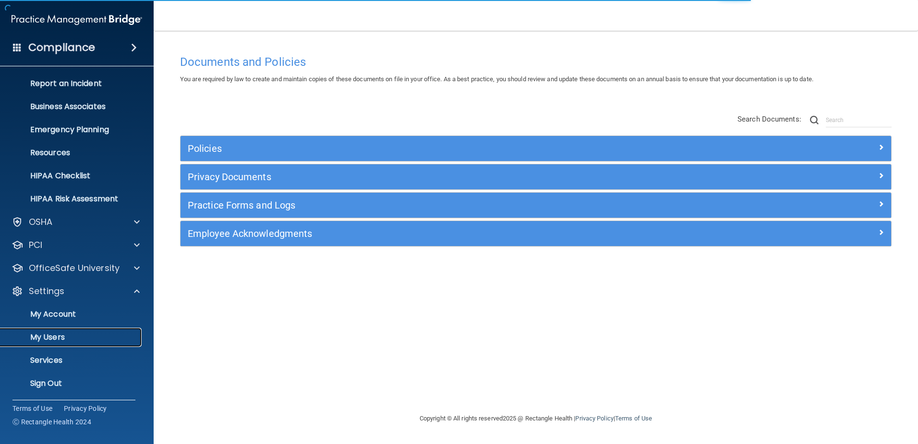
click at [55, 340] on p "My Users" at bounding box center [71, 337] width 131 height 10
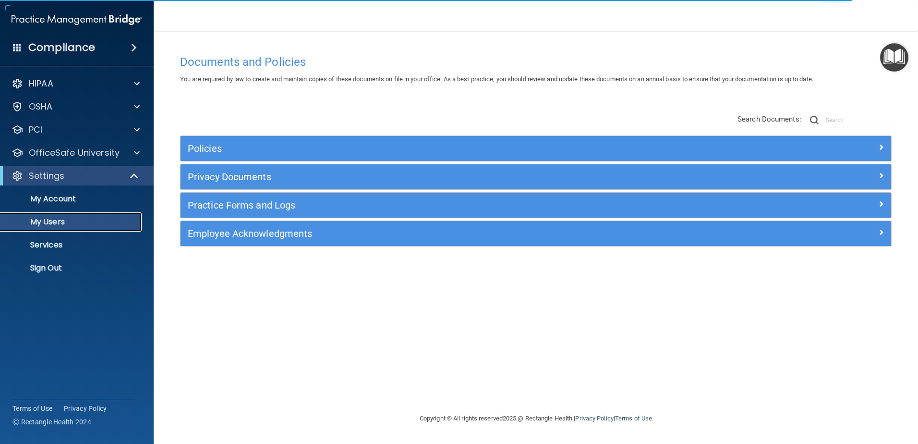
select select "20"
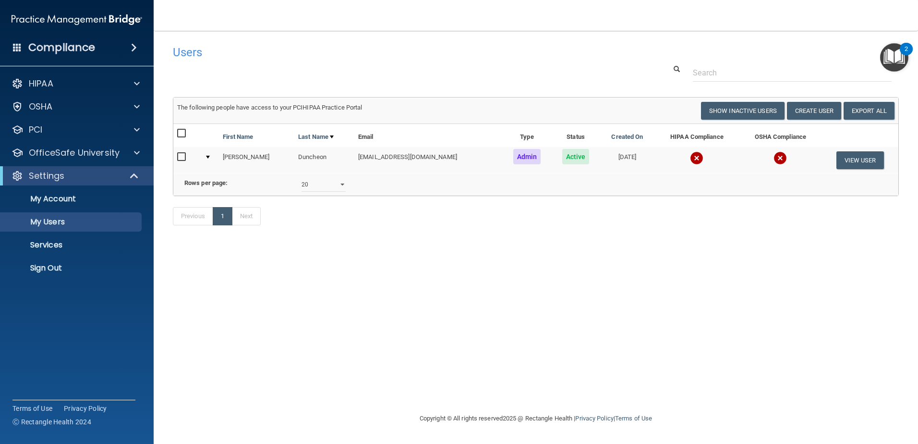
click at [179, 159] on input "checkbox" at bounding box center [182, 157] width 11 height 8
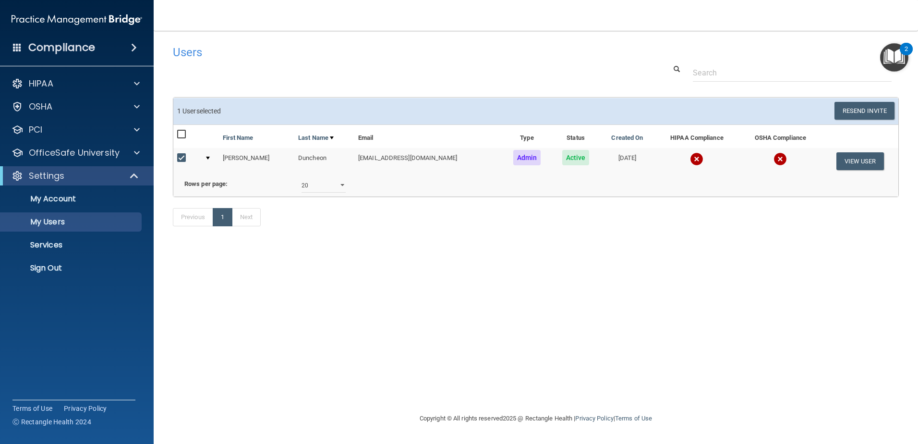
click at [179, 159] on input "checkbox" at bounding box center [182, 158] width 11 height 8
checkbox input "false"
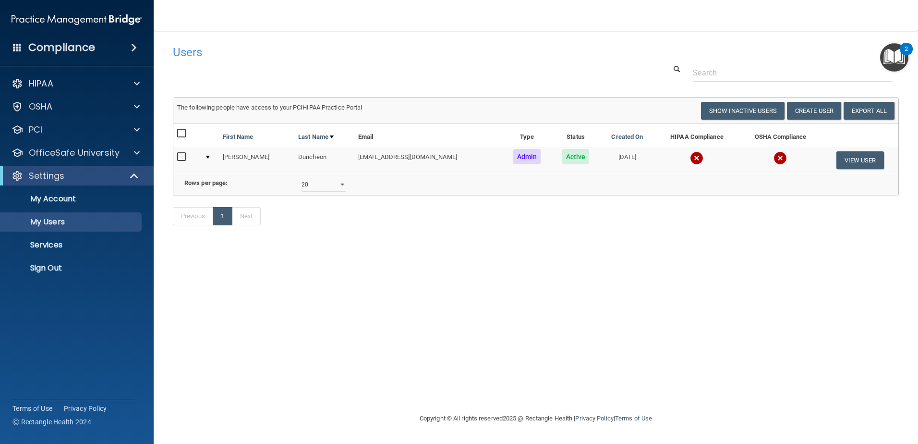
click at [383, 156] on td "[EMAIL_ADDRESS][DOMAIN_NAME]" at bounding box center [428, 160] width 148 height 26
click at [869, 160] on button "View User" at bounding box center [860, 160] width 48 height 18
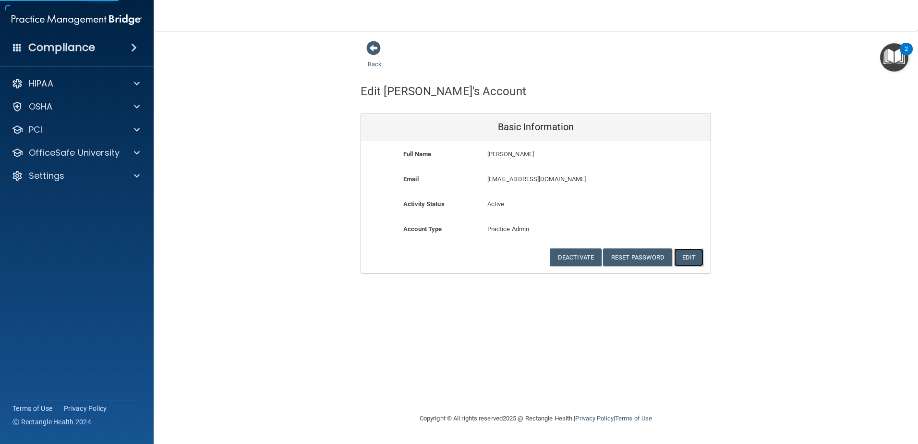
click at [675, 249] on button "Edit" at bounding box center [688, 257] width 29 height 18
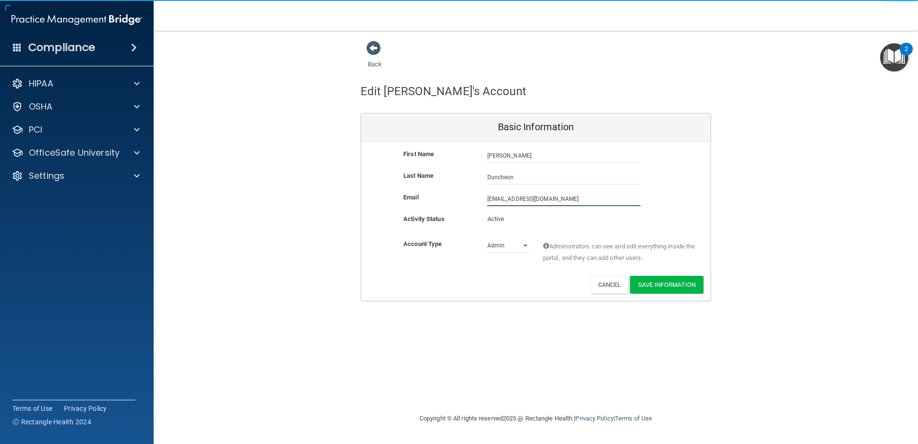
click at [487, 200] on input "[EMAIL_ADDRESS][DOMAIN_NAME]" at bounding box center [563, 199] width 153 height 14
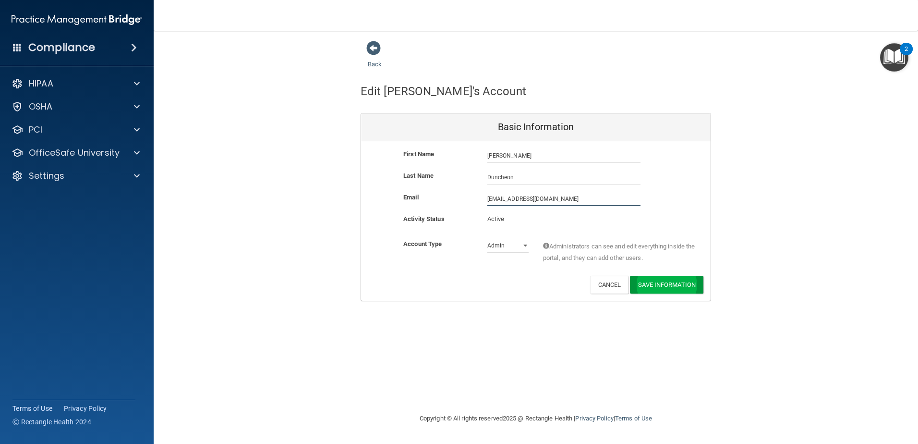
type input "[EMAIL_ADDRESS][DOMAIN_NAME]"
click at [684, 288] on button "Save Information" at bounding box center [666, 286] width 73 height 18
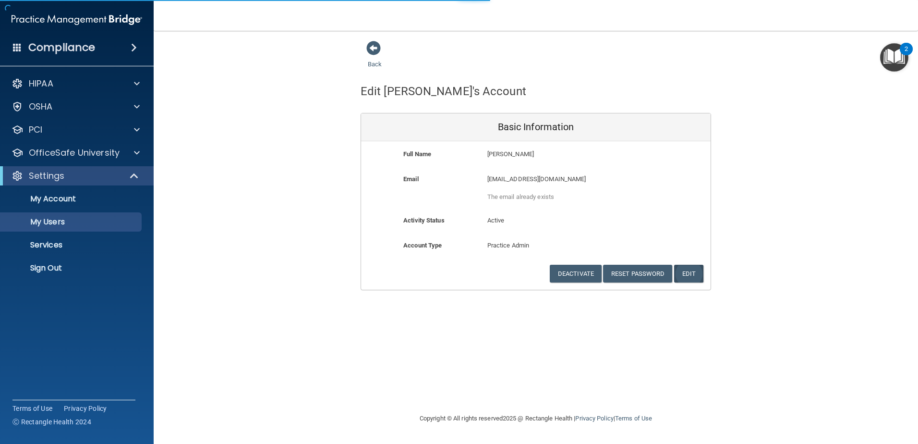
select select "20"
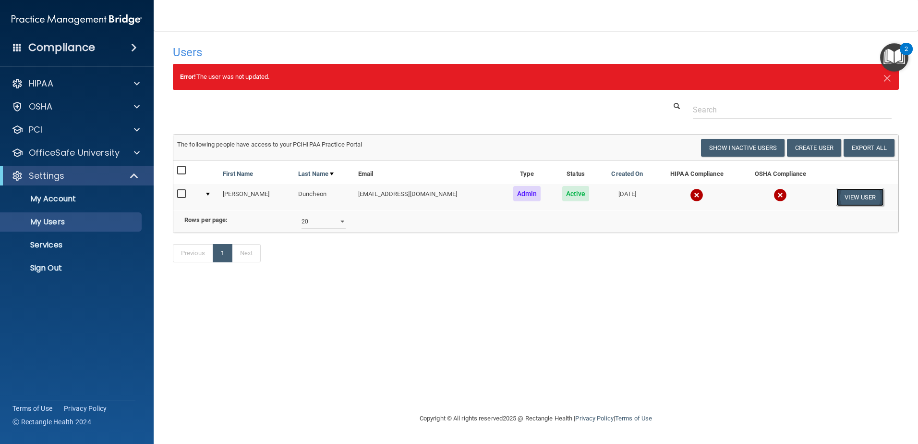
click at [855, 194] on button "View User" at bounding box center [860, 197] width 48 height 18
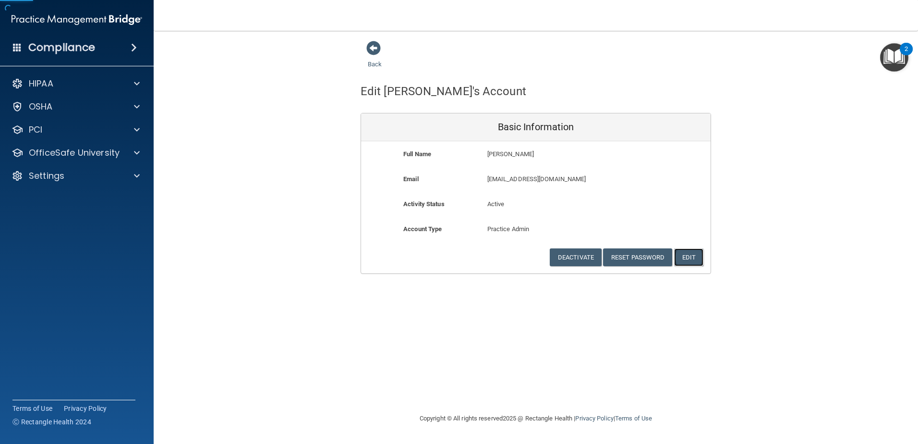
click at [689, 256] on button "Edit" at bounding box center [688, 257] width 29 height 18
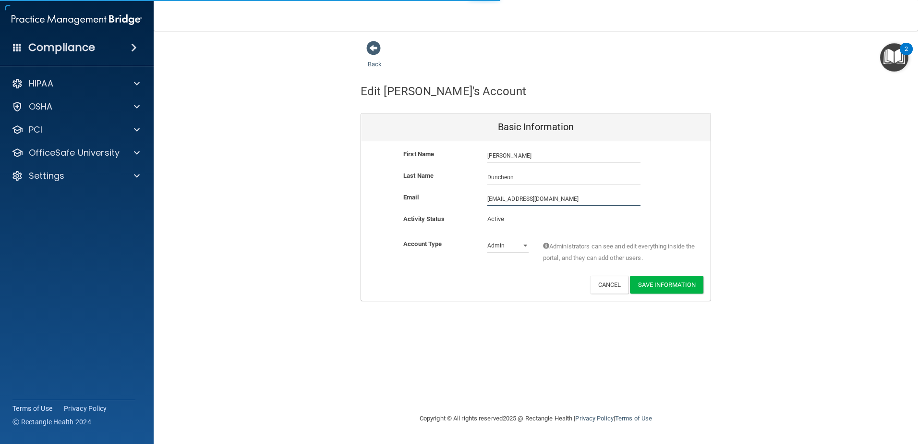
click at [492, 199] on input "[EMAIL_ADDRESS][DOMAIN_NAME]" at bounding box center [563, 199] width 153 height 14
click at [585, 196] on input "scubakaren54@yahoo.com" at bounding box center [563, 199] width 153 height 14
type input "scubakaren54@yahoo.com"
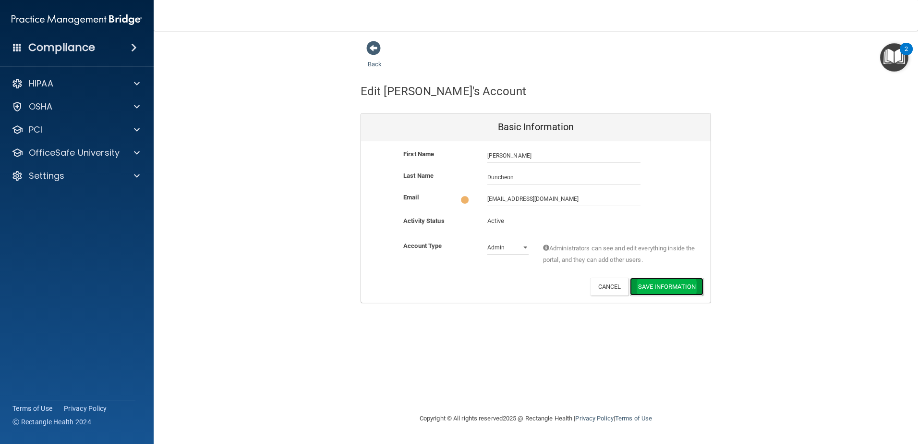
click at [663, 291] on button "Save Information" at bounding box center [666, 286] width 73 height 18
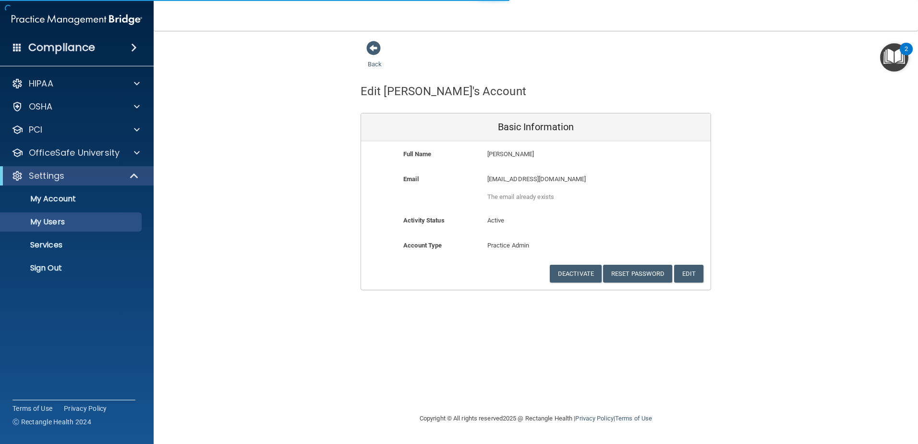
select select "20"
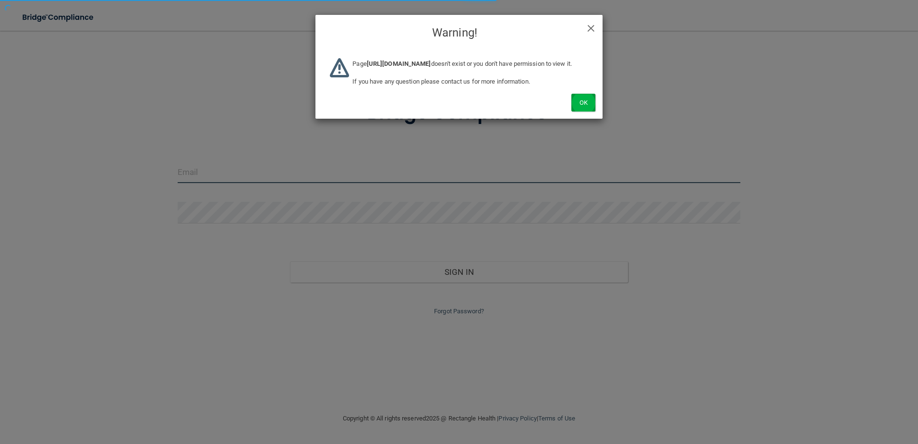
type input "[EMAIL_ADDRESS][DOMAIN_NAME]"
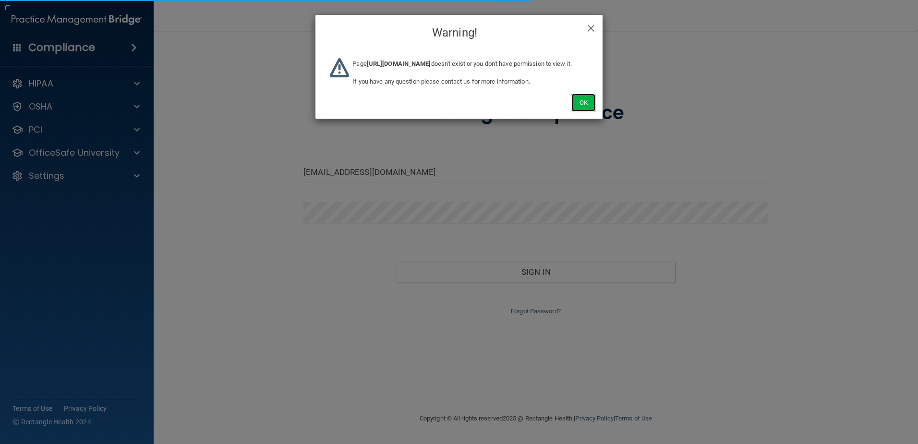
click at [584, 111] on button "Ok" at bounding box center [583, 103] width 24 height 18
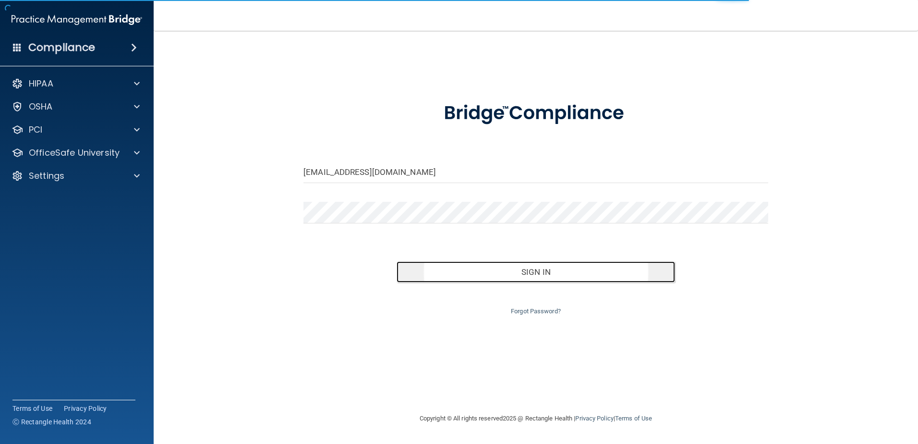
click at [573, 271] on button "Sign In" at bounding box center [536, 271] width 279 height 21
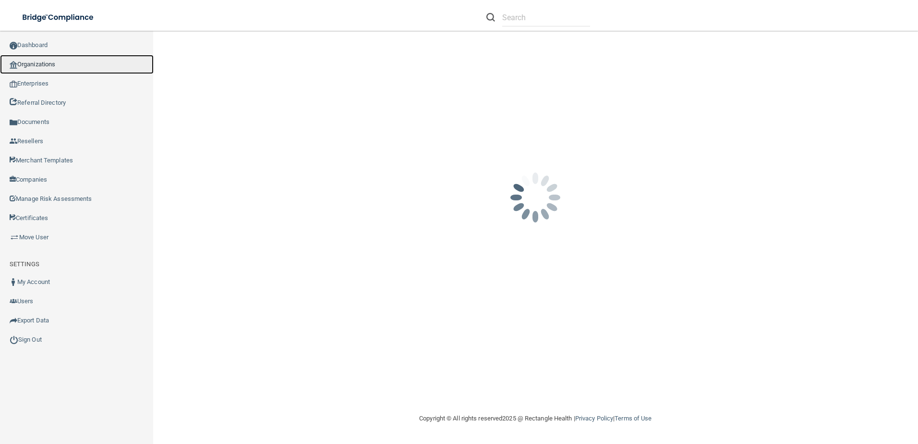
click at [79, 64] on link "Organizations" at bounding box center [77, 64] width 154 height 19
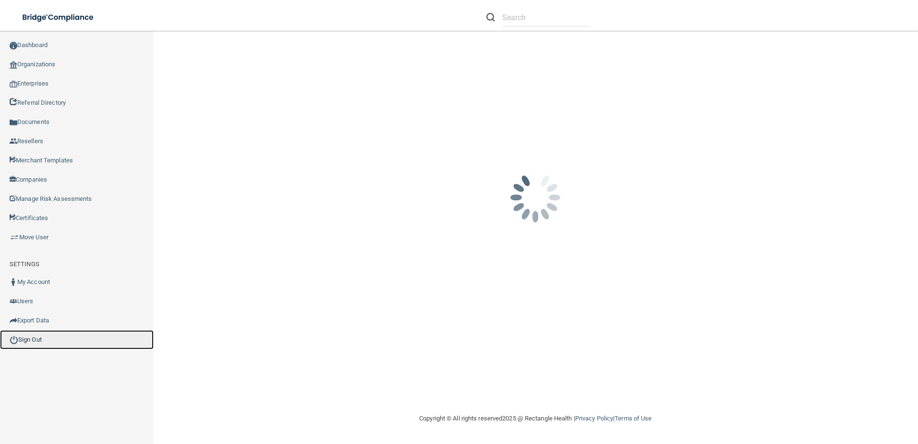
click at [63, 341] on link "Sign Out" at bounding box center [77, 339] width 154 height 19
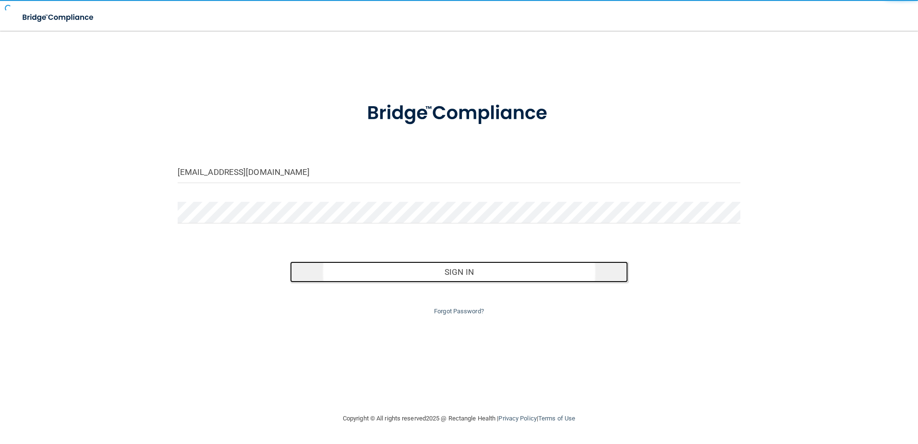
click at [466, 276] on button "Sign In" at bounding box center [459, 271] width 338 height 21
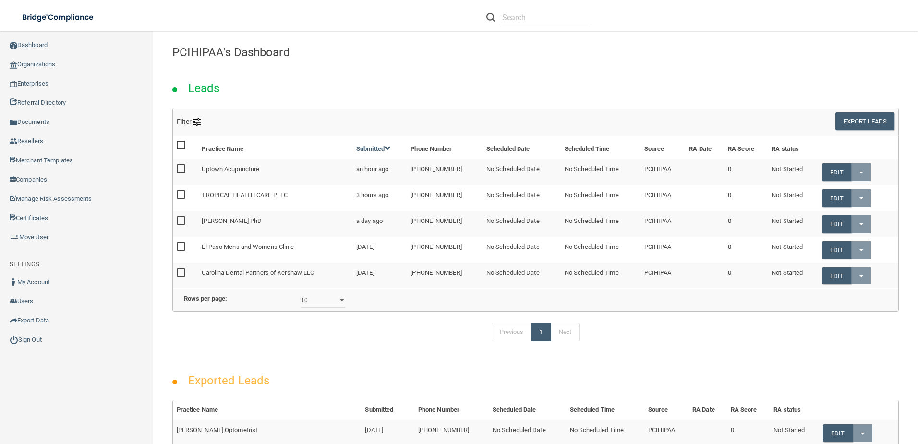
click at [211, 197] on td "TROPICAL HEALTH CARE PLLC" at bounding box center [275, 198] width 155 height 26
click at [51, 65] on link "Organizations" at bounding box center [77, 64] width 154 height 19
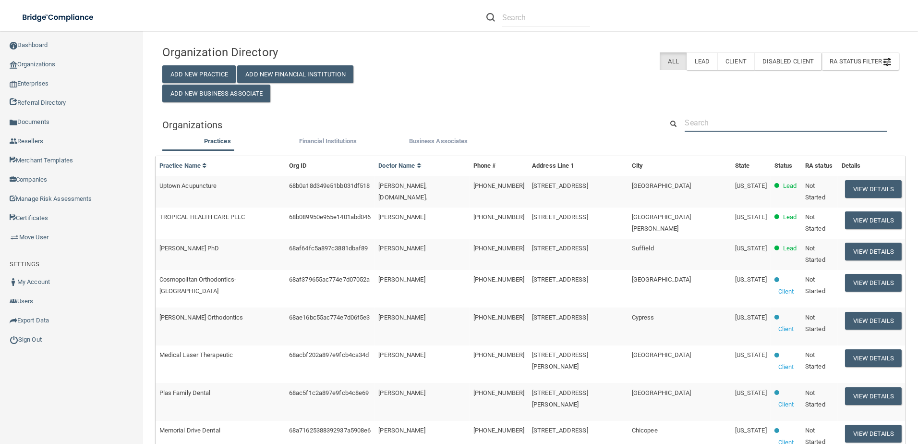
paste input "[EMAIL_ADDRESS][DOMAIN_NAME]"
type input "[EMAIL_ADDRESS][DOMAIN_NAME]"
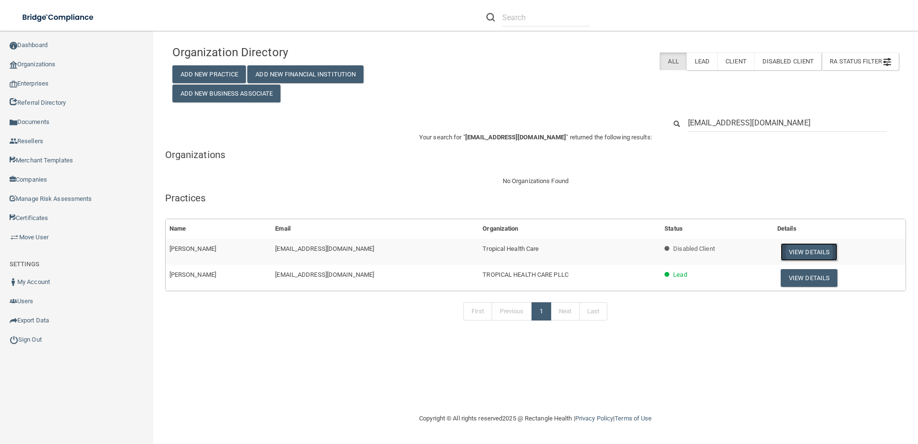
click at [793, 247] on button "View Details" at bounding box center [809, 252] width 57 height 18
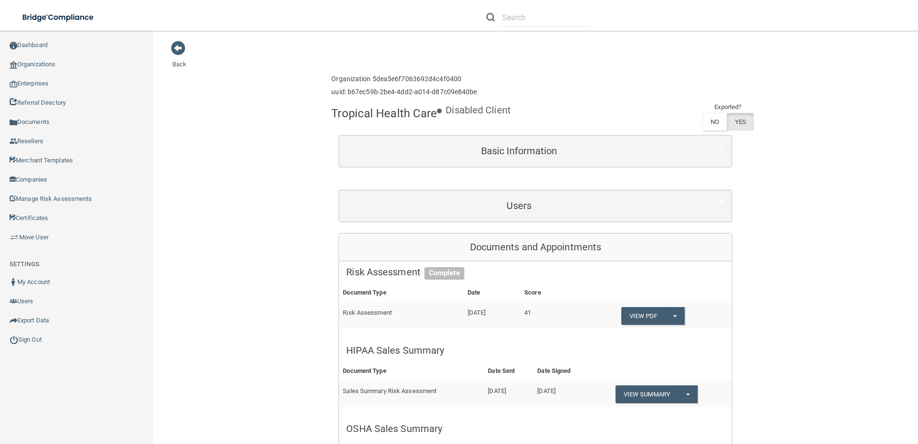
click at [544, 194] on div "Users" at bounding box center [535, 205] width 393 height 31
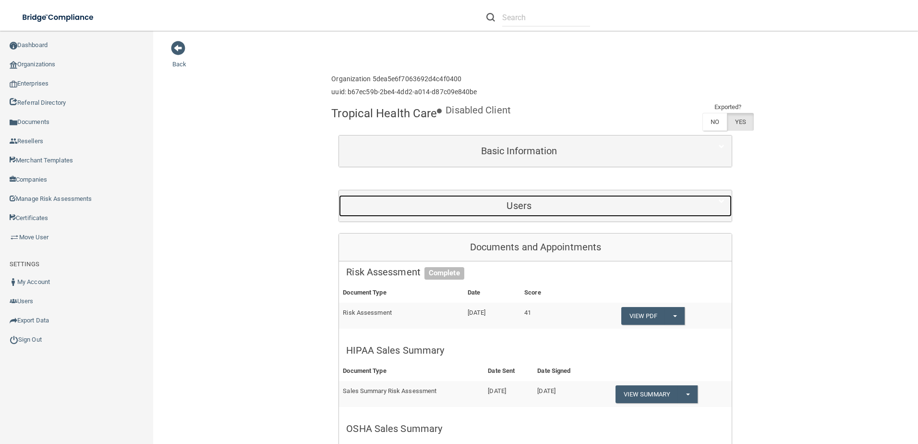
click at [532, 204] on h5 "Users" at bounding box center [519, 205] width 346 height 11
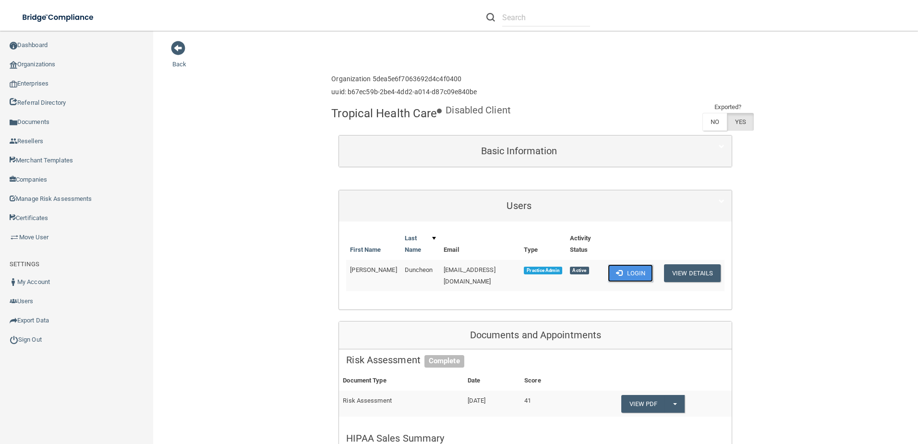
click at [632, 272] on button "Login" at bounding box center [631, 273] width 46 height 18
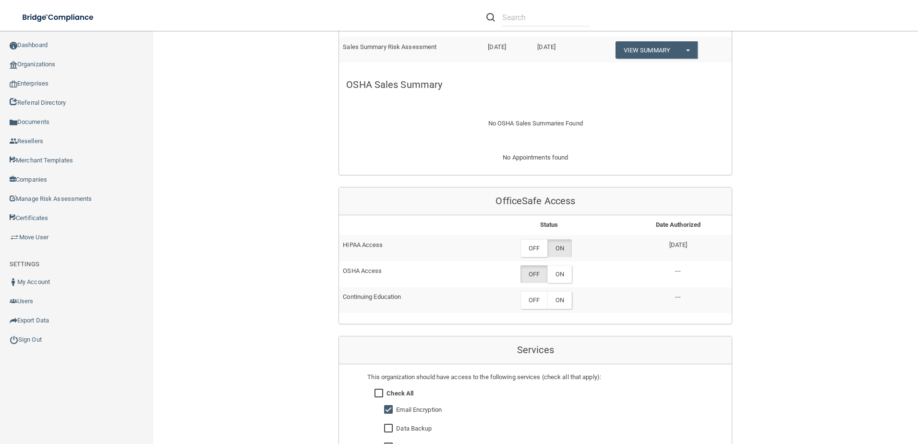
scroll to position [432, 0]
click at [537, 246] on label "OFF" at bounding box center [533, 248] width 27 height 18
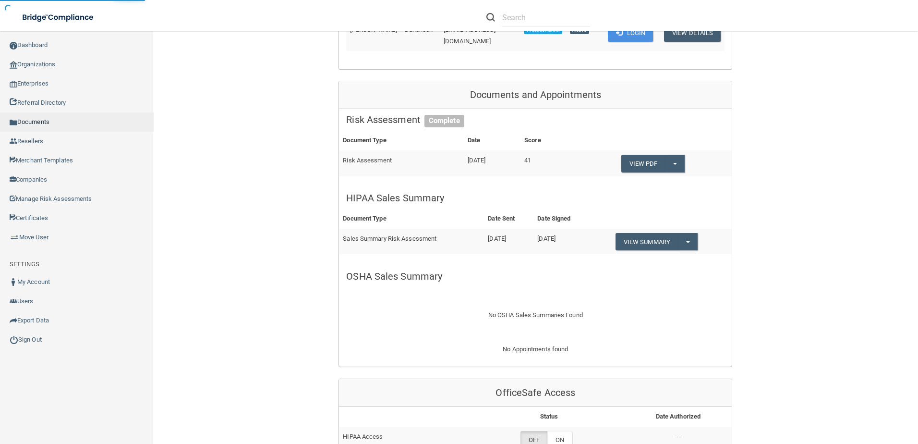
scroll to position [96, 0]
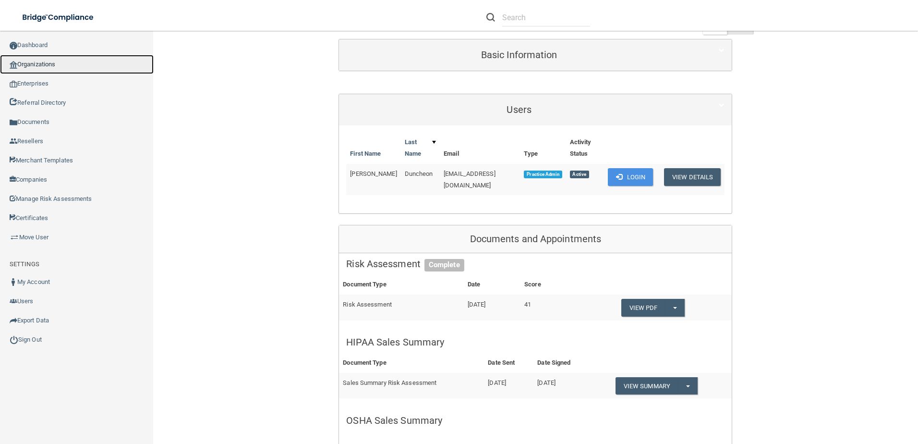
click at [52, 63] on link "Organizations" at bounding box center [77, 64] width 154 height 19
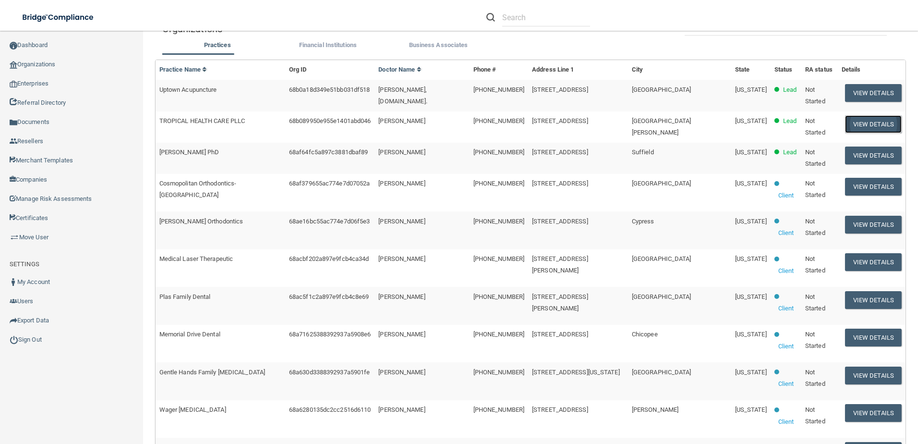
click at [874, 120] on button "View Details" at bounding box center [873, 124] width 57 height 18
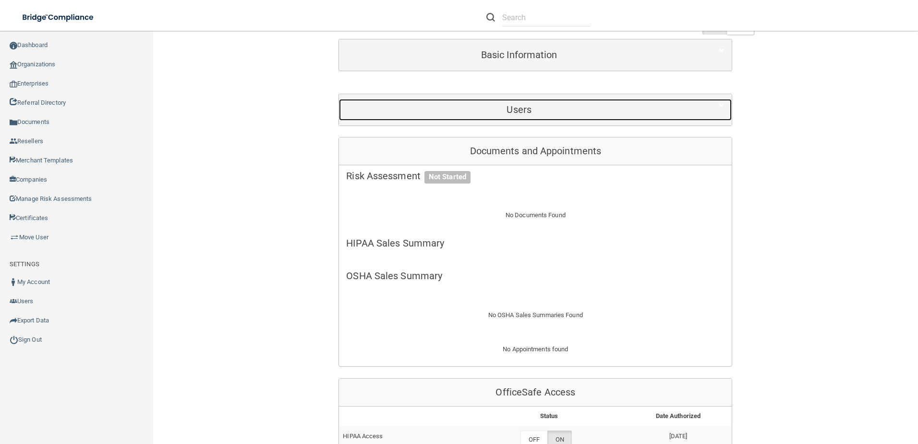
click at [516, 106] on h5 "Users" at bounding box center [519, 109] width 346 height 11
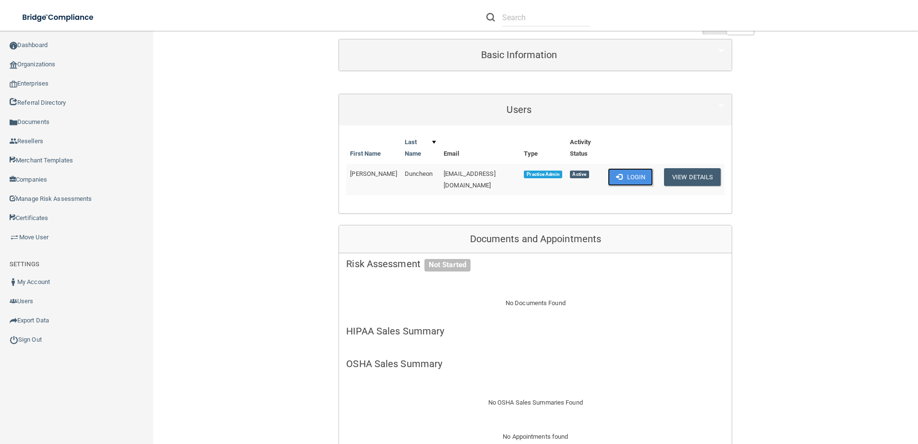
click at [633, 183] on button "Login" at bounding box center [631, 177] width 46 height 18
click at [629, 171] on button "Login" at bounding box center [631, 177] width 46 height 18
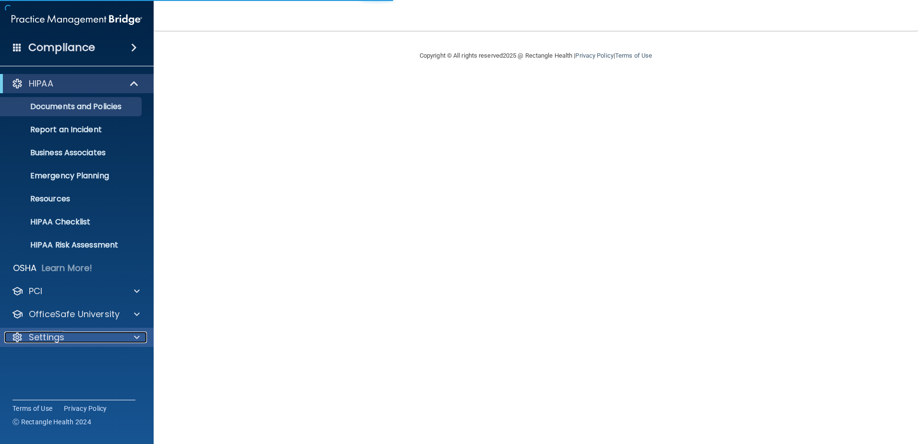
click at [72, 341] on div "Settings" at bounding box center [63, 337] width 119 height 12
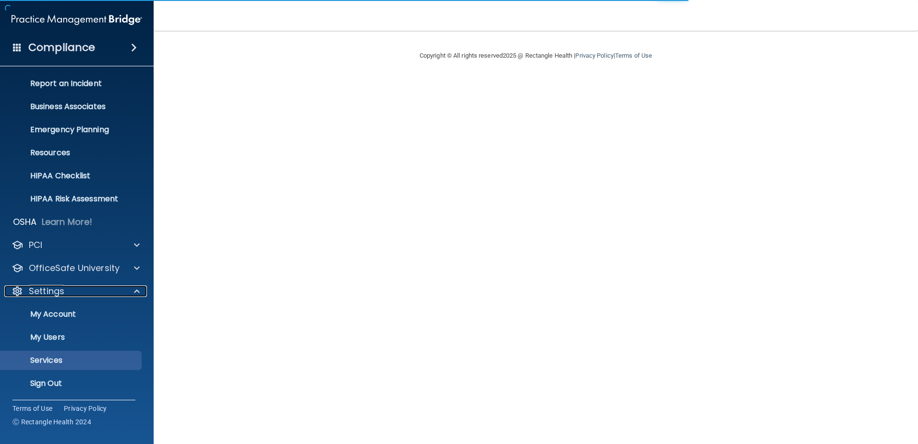
scroll to position [47, 0]
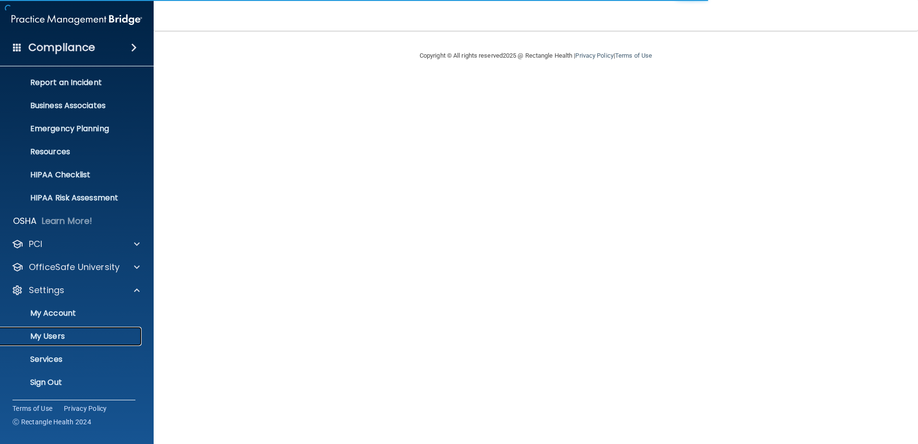
click at [60, 341] on p "My Users" at bounding box center [71, 336] width 131 height 10
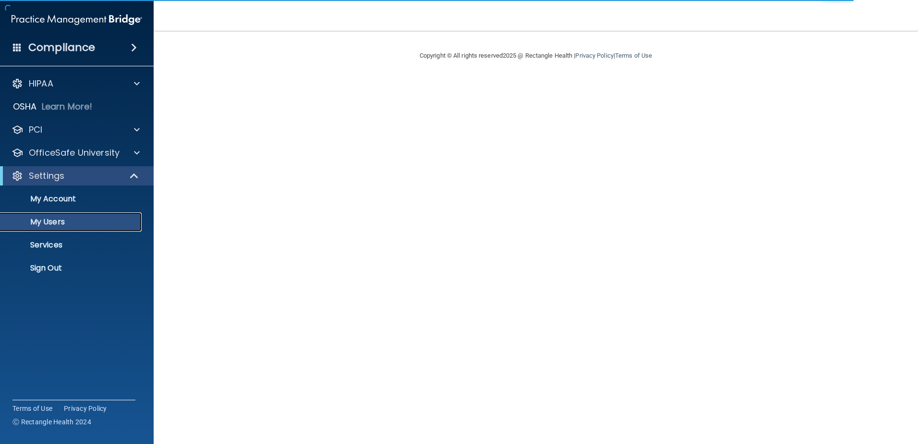
select select "20"
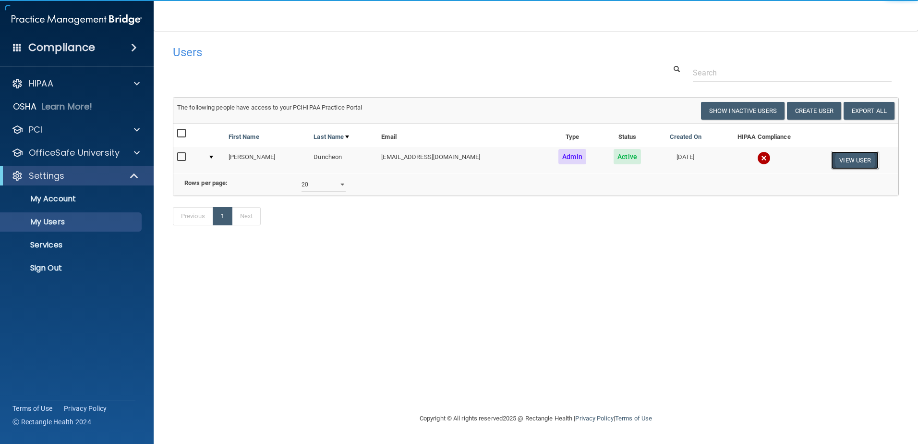
click at [858, 164] on button "View User" at bounding box center [855, 160] width 48 height 18
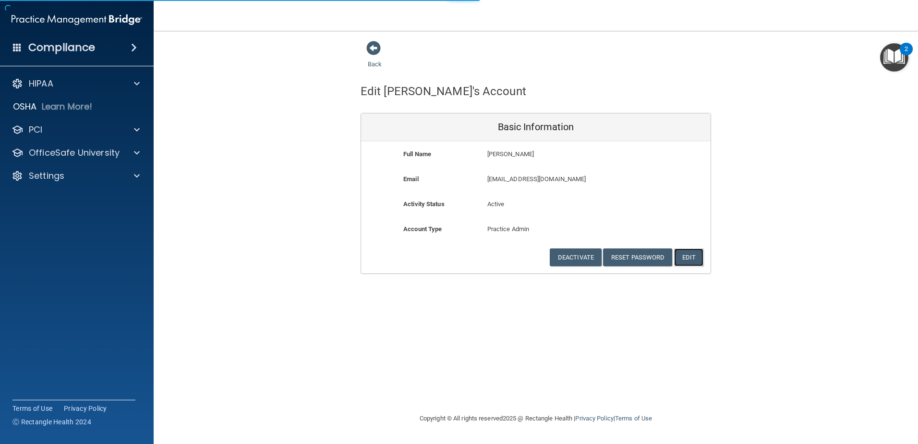
click at [691, 259] on button "Edit" at bounding box center [688, 257] width 29 height 18
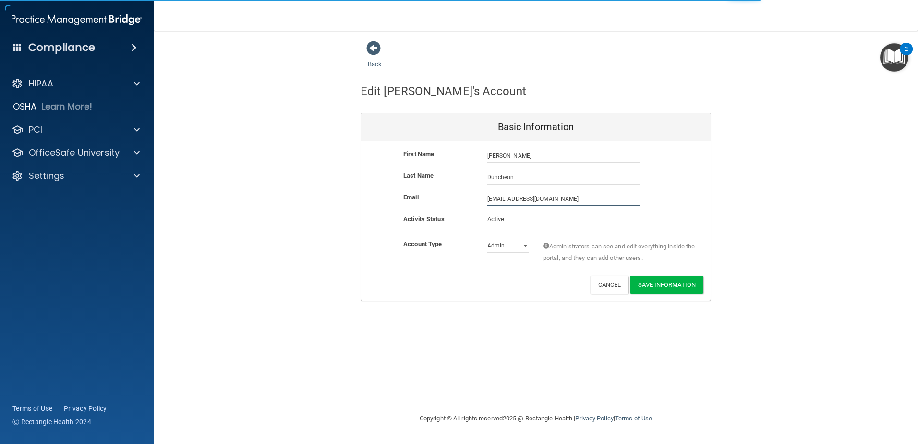
click at [488, 199] on input "[EMAIL_ADDRESS][DOMAIN_NAME]" at bounding box center [563, 199] width 153 height 14
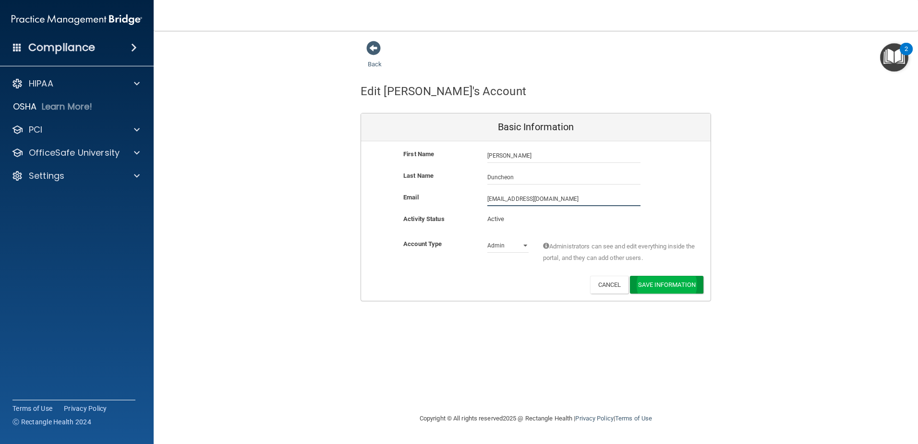
type input "[EMAIL_ADDRESS][DOMAIN_NAME]"
click at [661, 283] on button "Save Information" at bounding box center [666, 286] width 73 height 18
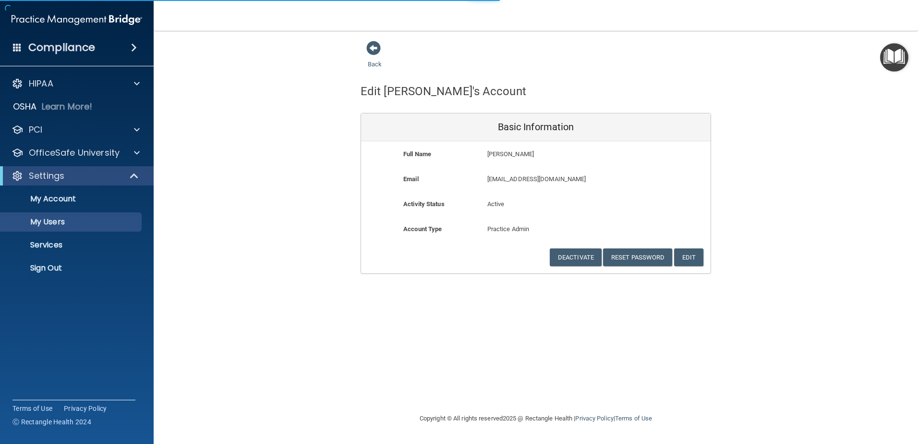
select select "20"
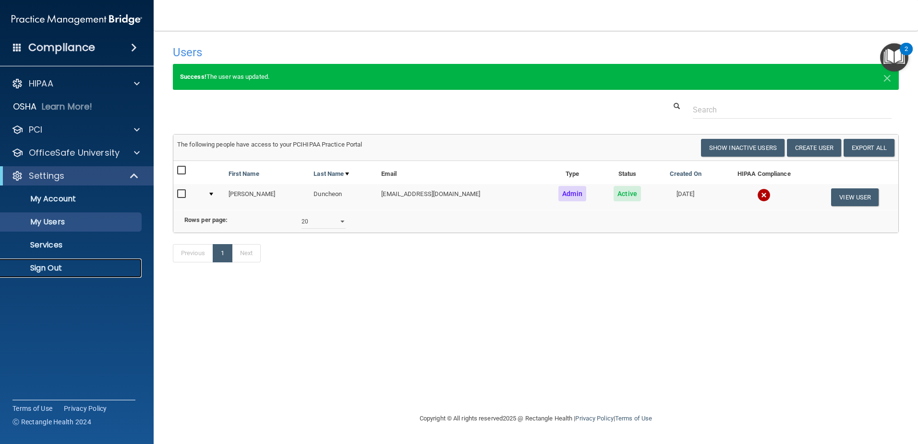
click at [58, 262] on link "Sign Out" at bounding box center [65, 267] width 151 height 19
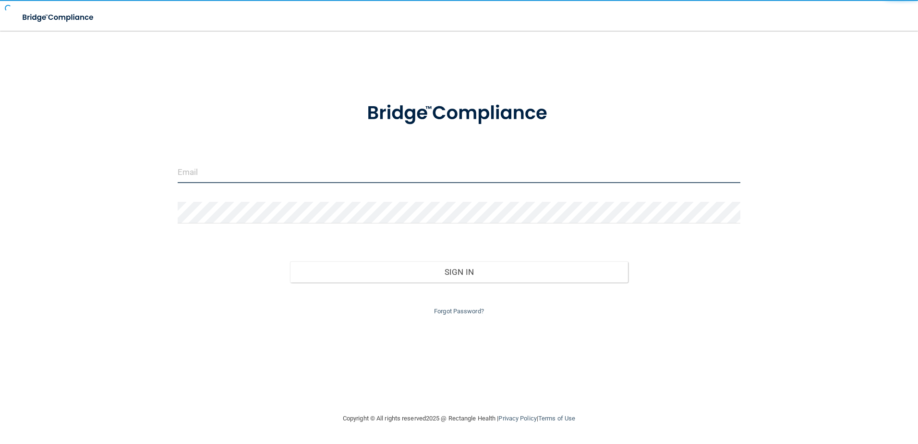
type input "[EMAIL_ADDRESS][DOMAIN_NAME]"
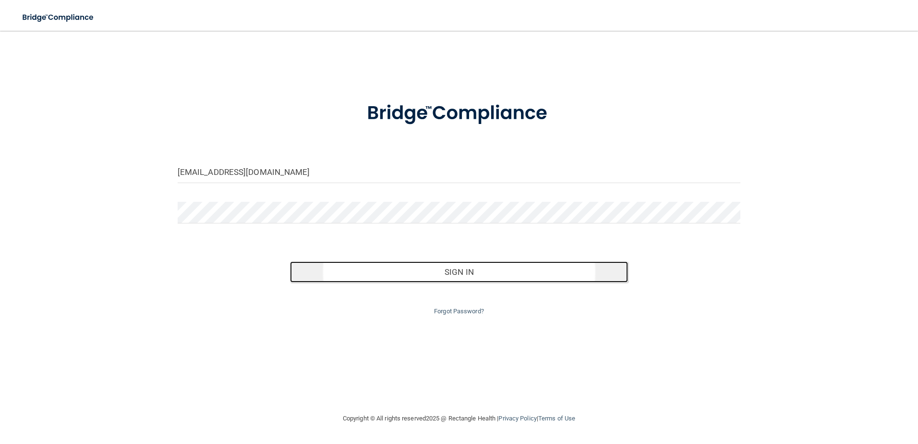
click at [442, 273] on button "Sign In" at bounding box center [459, 271] width 338 height 21
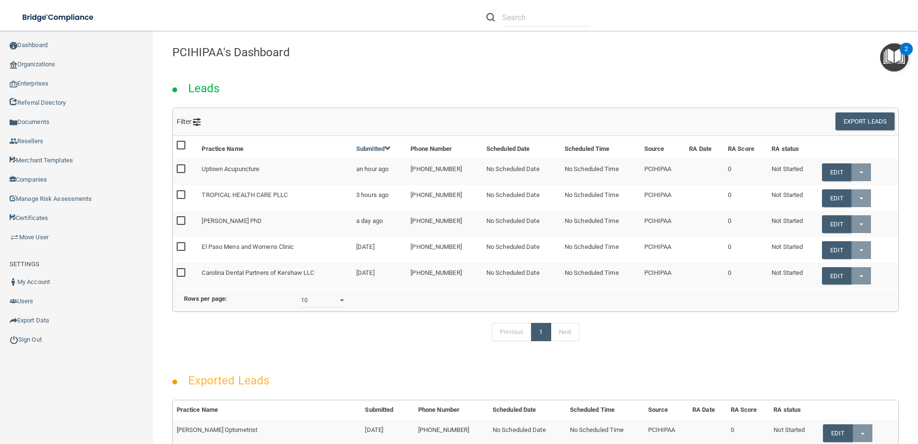
click at [212, 195] on td "TROPICAL HEALTH CARE PLLC" at bounding box center [275, 198] width 155 height 26
click at [467, 192] on td "[PHONE_NUMBER]" at bounding box center [445, 198] width 76 height 26
click at [45, 61] on link "Organizations" at bounding box center [77, 64] width 154 height 19
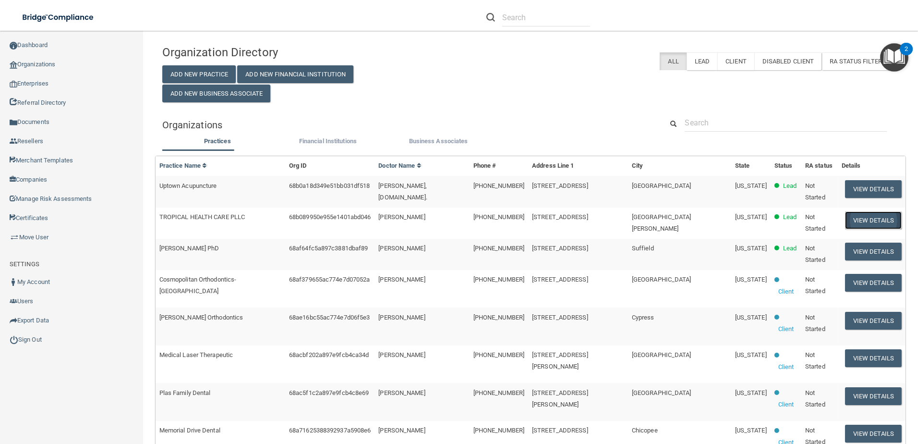
click at [859, 216] on button "View Details" at bounding box center [873, 220] width 57 height 18
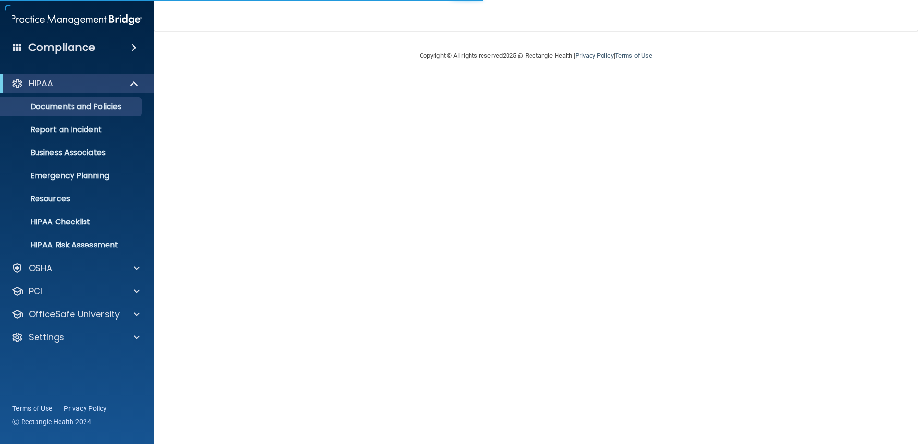
click at [52, 348] on div "HIPAA Documents and Policies Report an Incident Business Associates Emergency P…" at bounding box center [77, 212] width 154 height 284
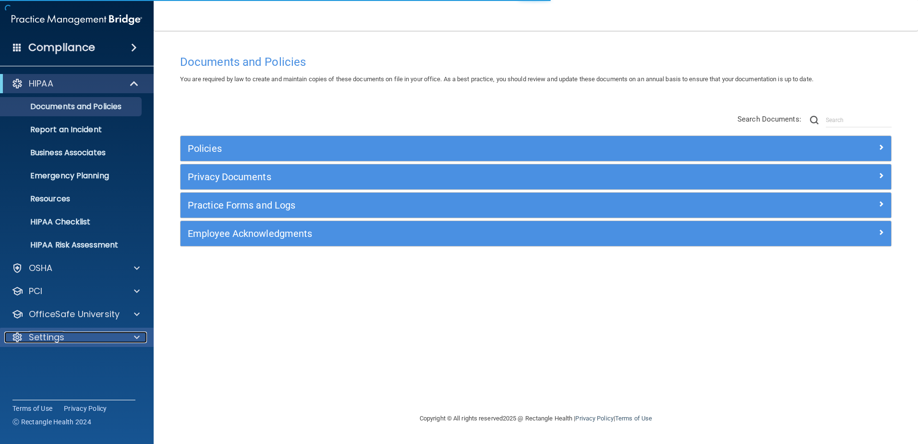
click at [51, 336] on p "Settings" at bounding box center [47, 337] width 36 height 12
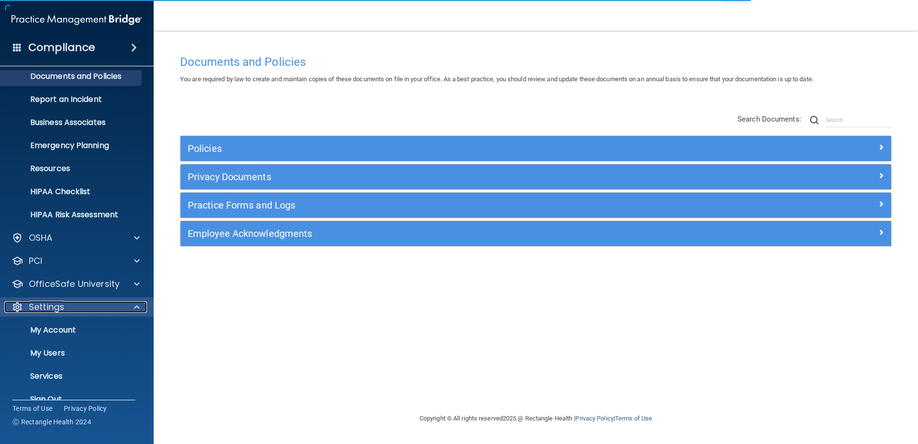
scroll to position [47, 0]
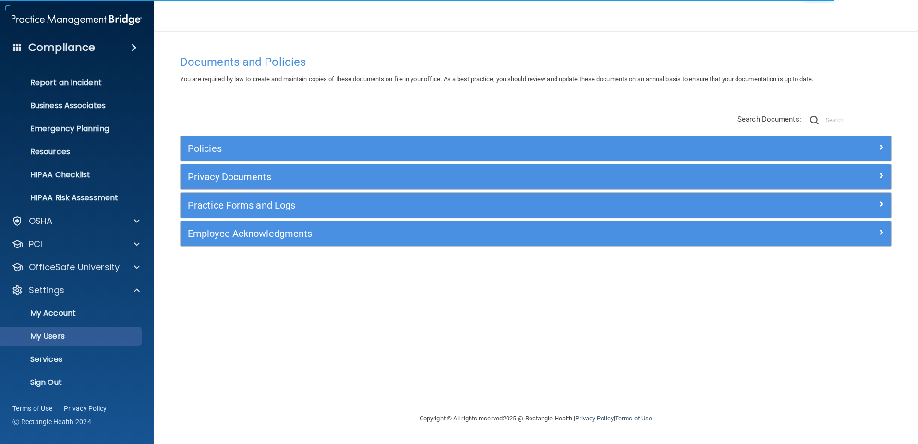
click at [62, 336] on p "My Users" at bounding box center [71, 336] width 131 height 10
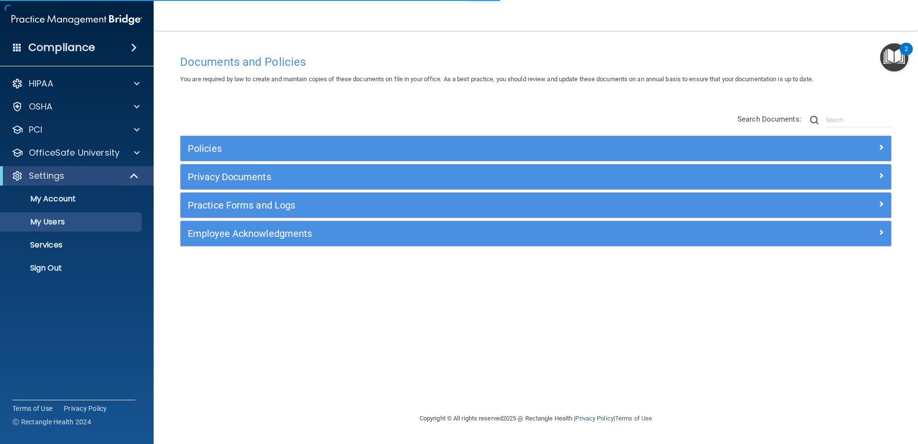
select select "20"
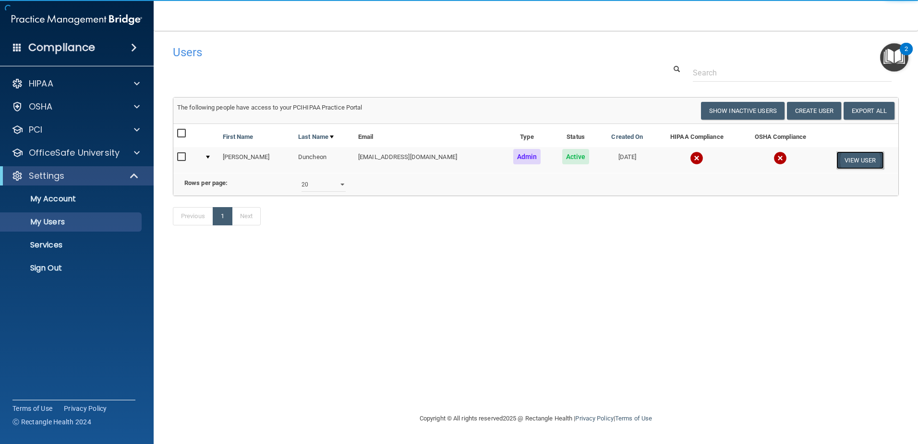
click at [854, 164] on button "View User" at bounding box center [860, 160] width 48 height 18
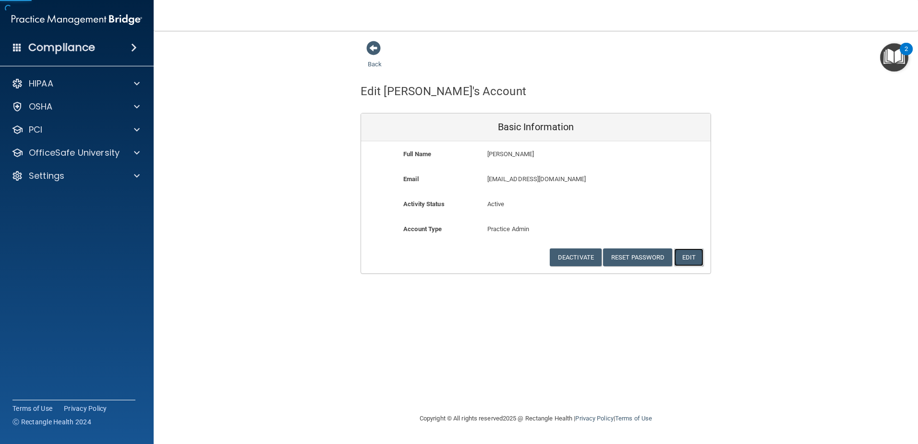
click at [690, 257] on button "Edit" at bounding box center [688, 257] width 29 height 18
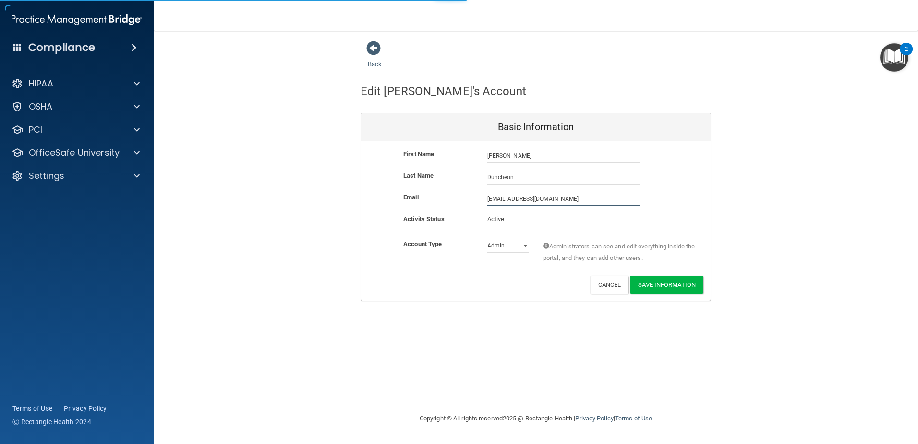
click at [492, 200] on input "[EMAIL_ADDRESS][DOMAIN_NAME]" at bounding box center [563, 199] width 153 height 14
type input "scubakaren54@yahoo.com"
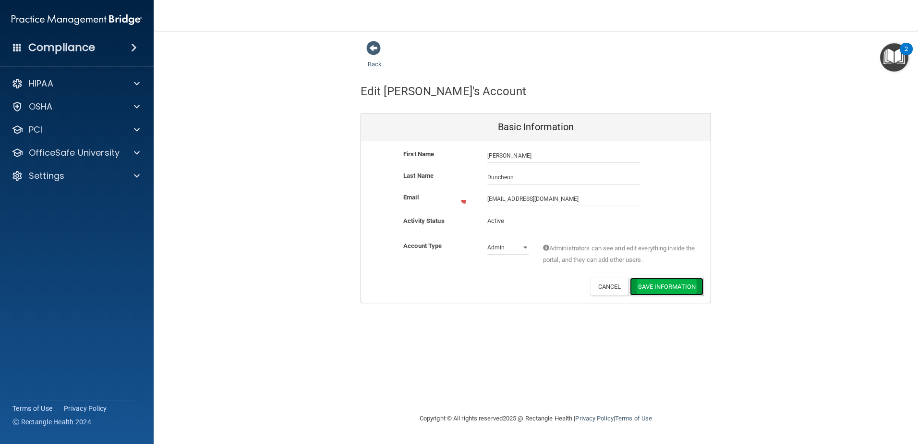
click at [658, 287] on button "Save Information" at bounding box center [666, 286] width 73 height 18
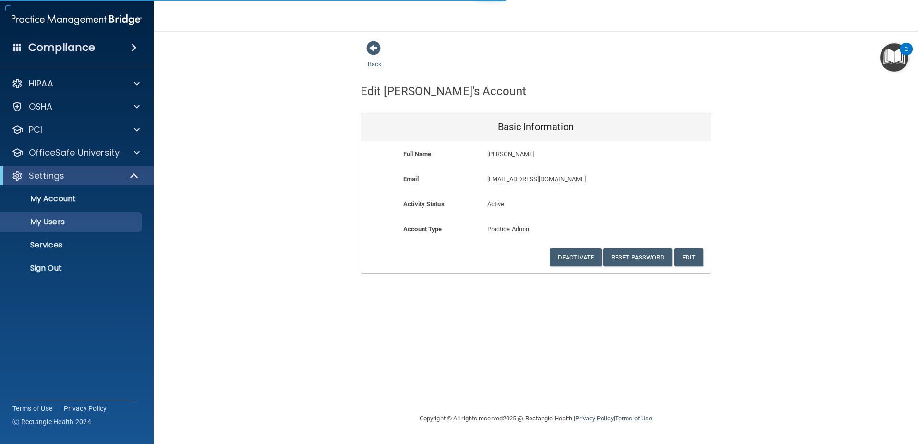
select select "20"
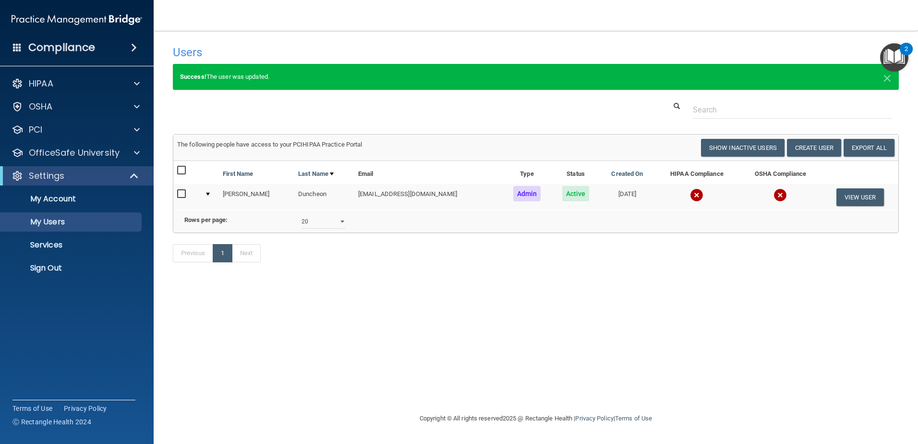
click at [181, 192] on input "checkbox" at bounding box center [182, 194] width 11 height 8
checkbox input "true"
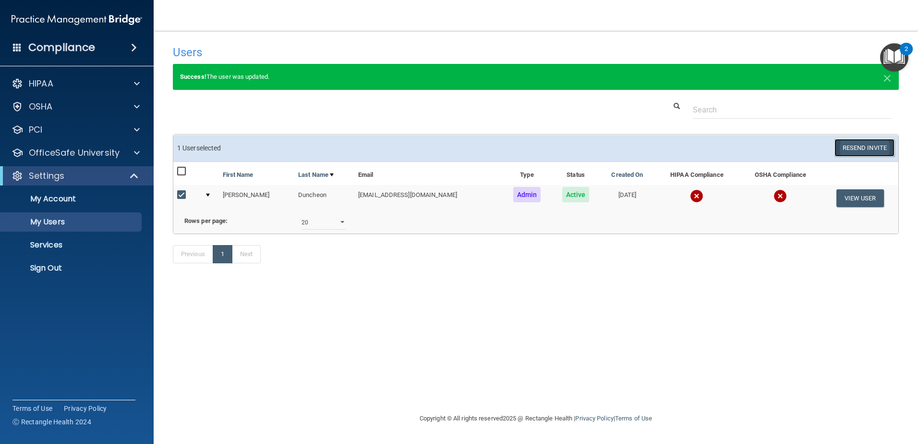
click at [868, 142] on button "Resend Invite" at bounding box center [864, 148] width 60 height 18
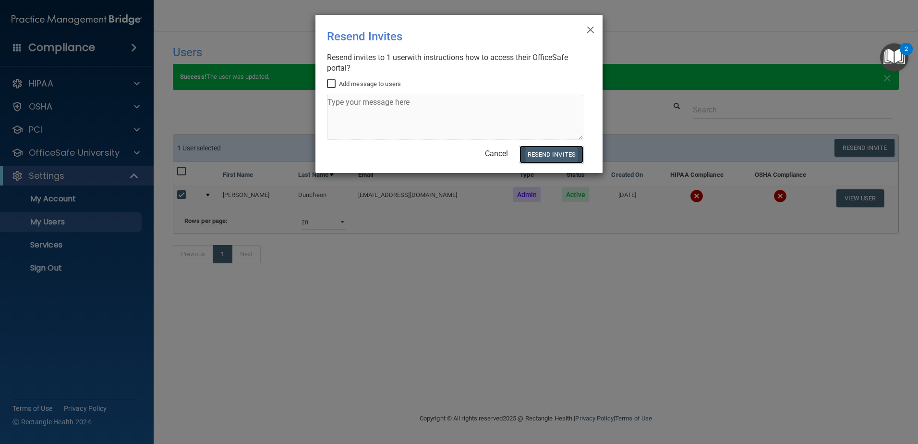
click at [565, 152] on button "Resend Invites" at bounding box center [551, 154] width 64 height 18
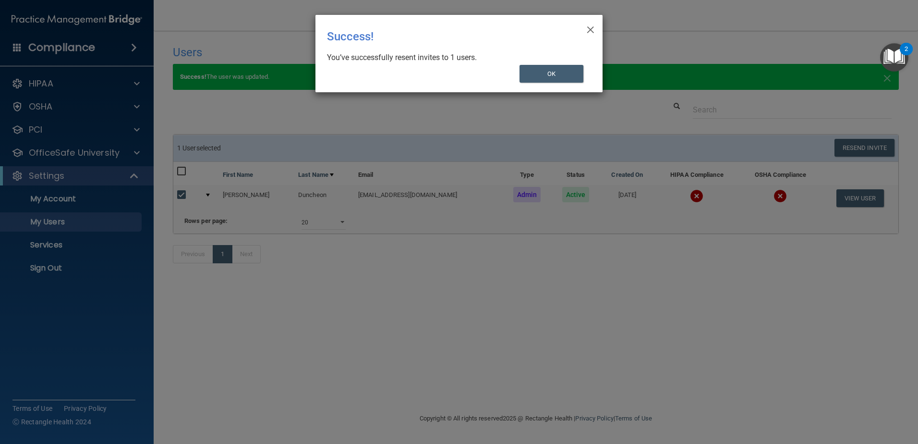
click at [571, 87] on div "× Close Success! You’ve successfully resent invites to 1 users. OK" at bounding box center [458, 53] width 287 height 77
click at [564, 76] on button "OK" at bounding box center [551, 74] width 64 height 18
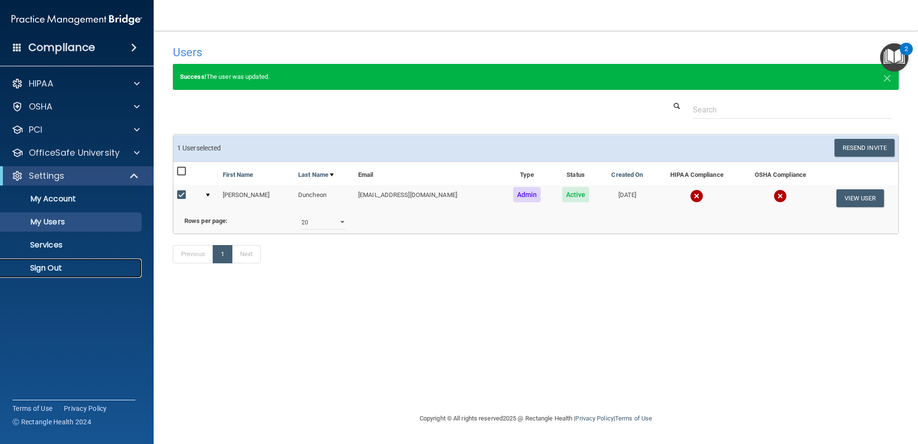
click at [58, 266] on p "Sign Out" at bounding box center [71, 268] width 131 height 10
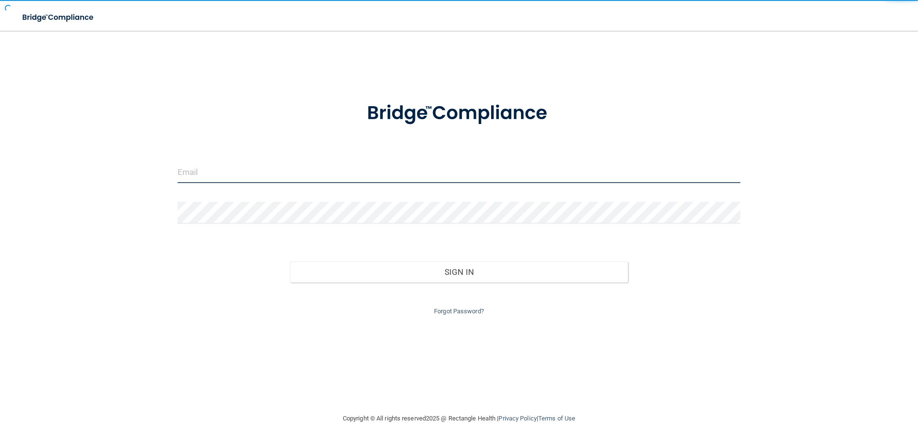
type input "cmussel@rectanglehealth.com"
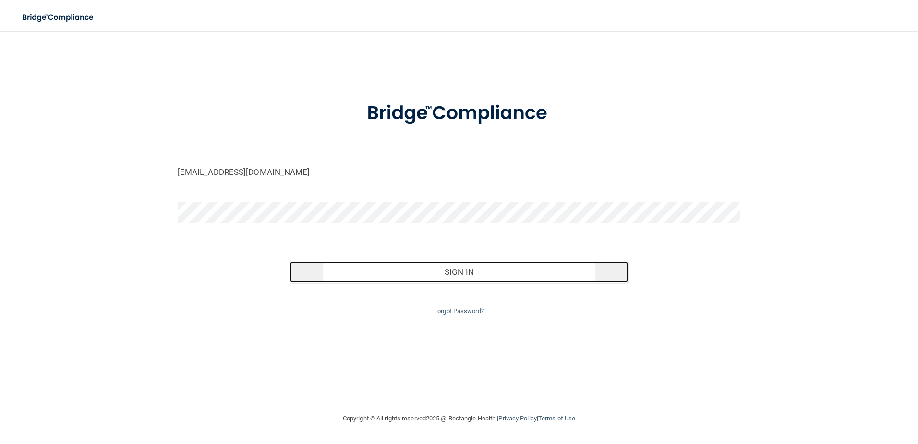
click at [450, 273] on button "Sign In" at bounding box center [459, 271] width 338 height 21
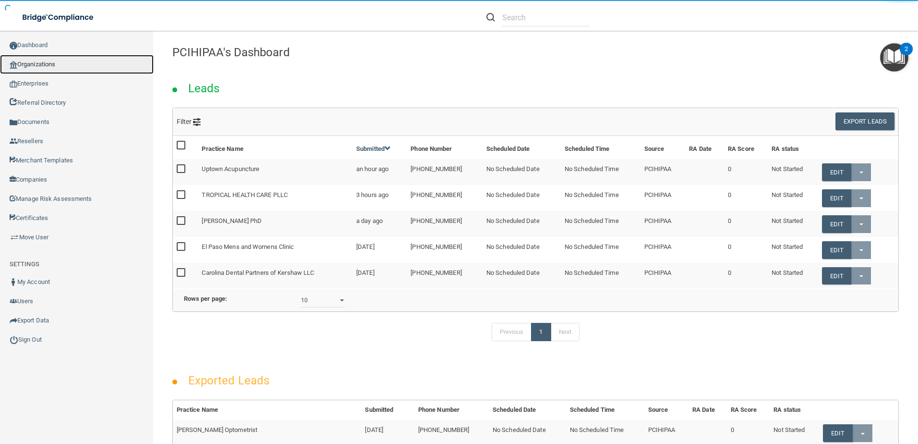
click at [49, 67] on link "Organizations" at bounding box center [77, 64] width 154 height 19
